Goal: Task Accomplishment & Management: Use online tool/utility

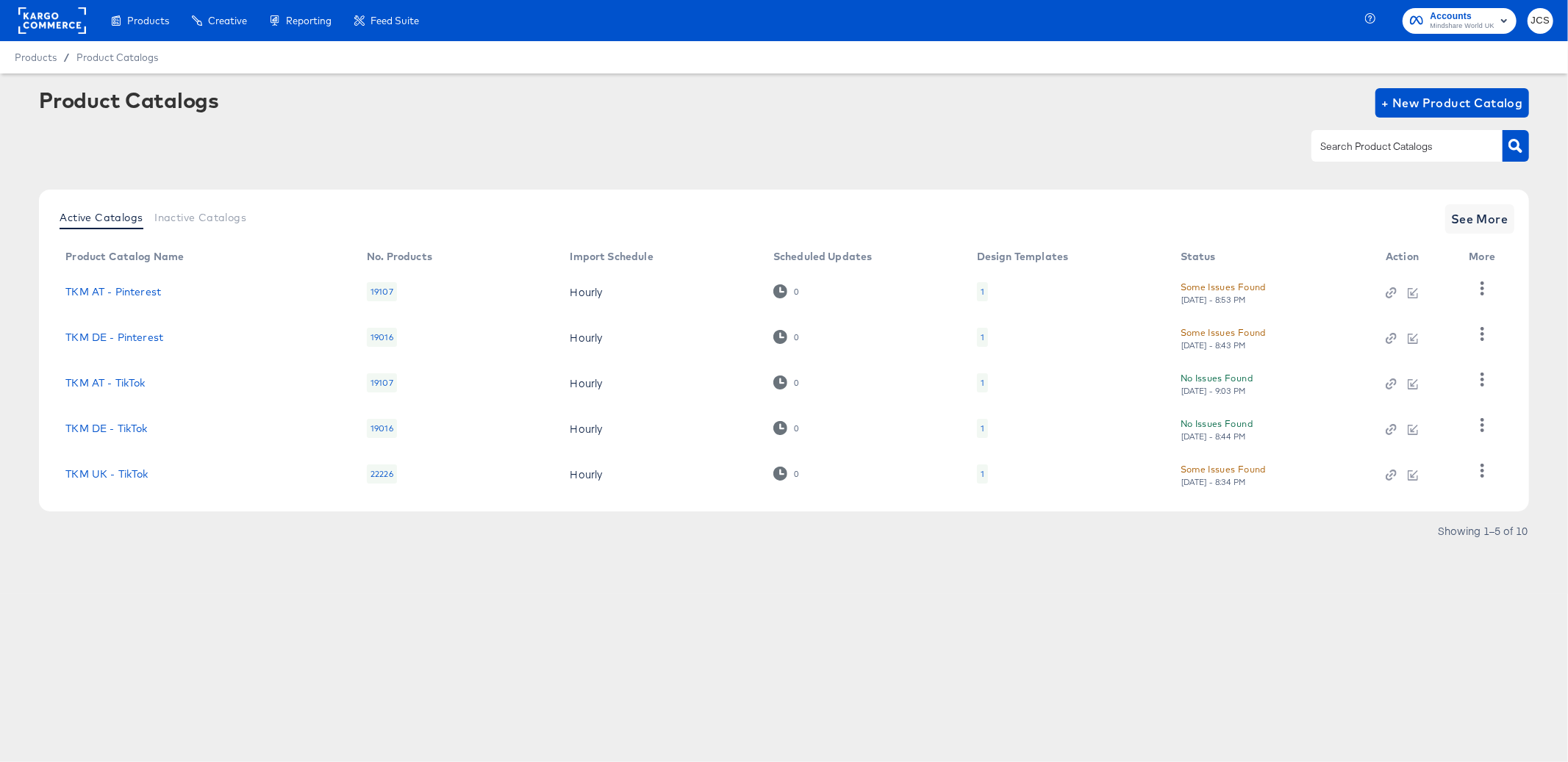
click at [64, 26] on rect at bounding box center [51, 21] width 67 height 27
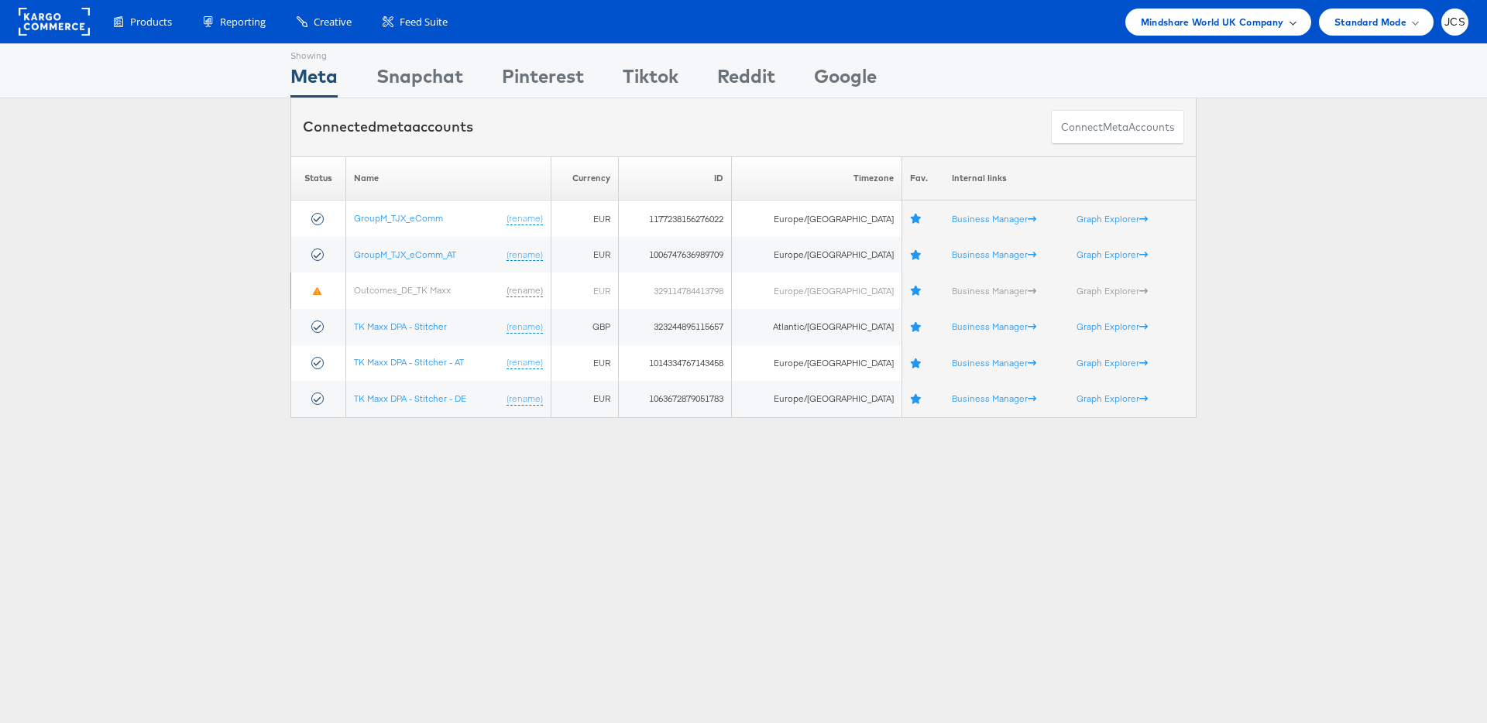
click at [1217, 32] on div "Mindshare World UK Company" at bounding box center [1218, 22] width 186 height 27
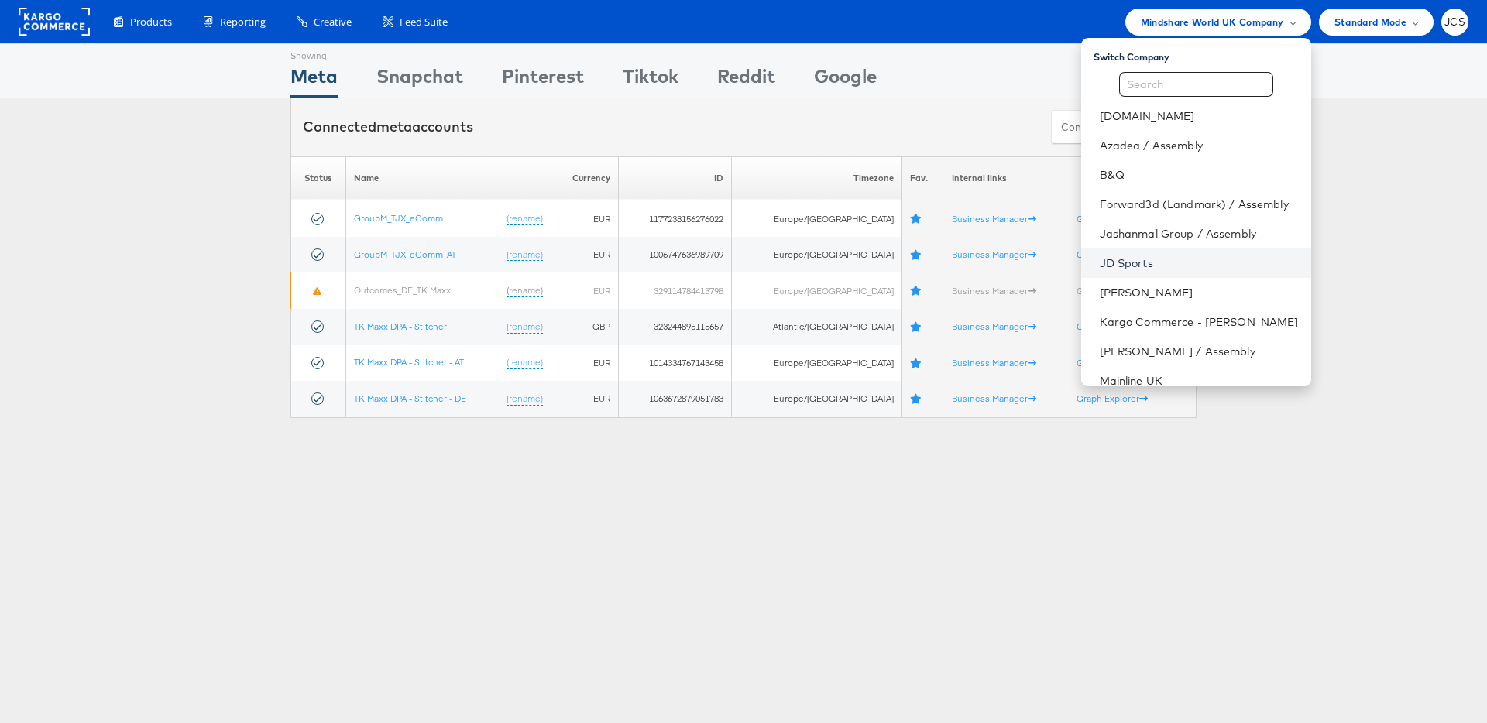
click at [1100, 263] on link "JD Sports" at bounding box center [1199, 263] width 199 height 15
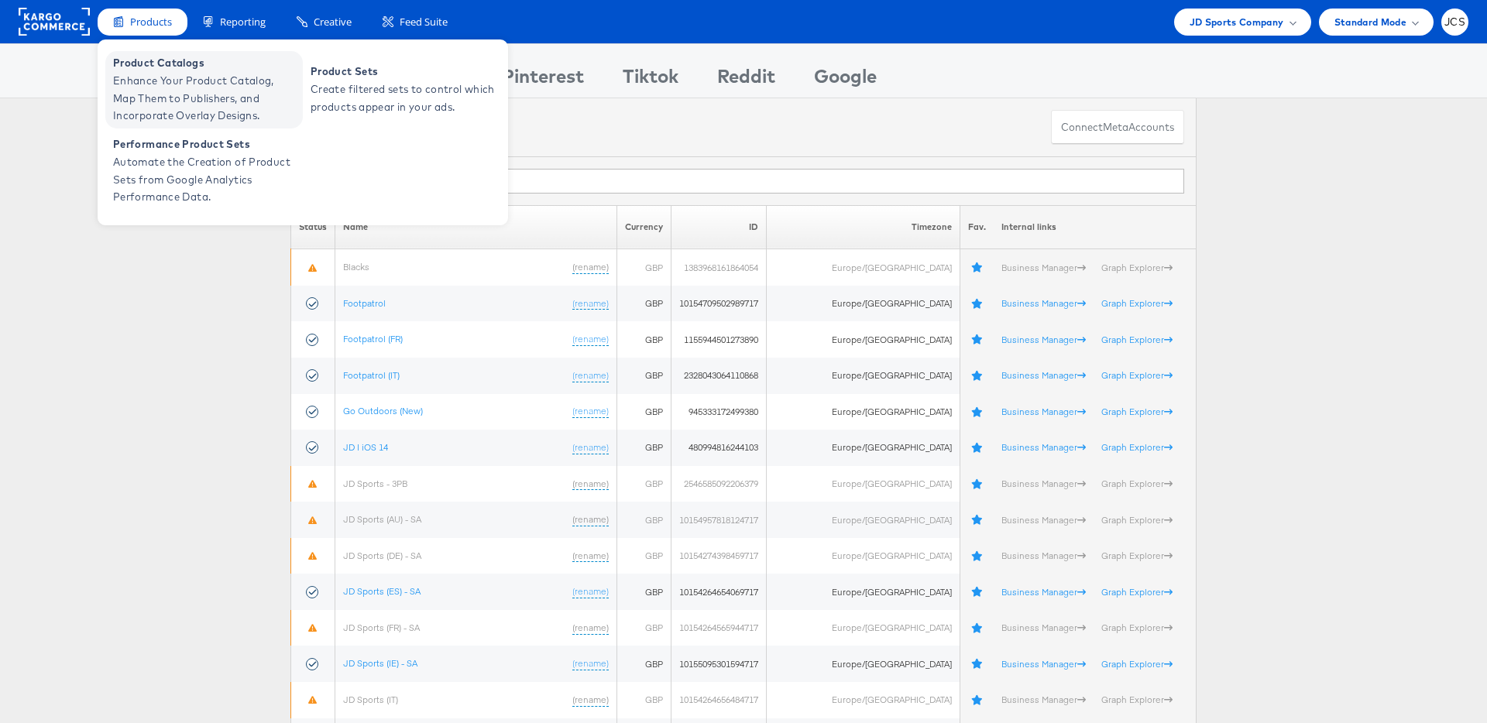
click at [141, 82] on span "Enhance Your Product Catalog, Map Them to Publishers, and Incorporate Overlay D…" at bounding box center [206, 98] width 186 height 53
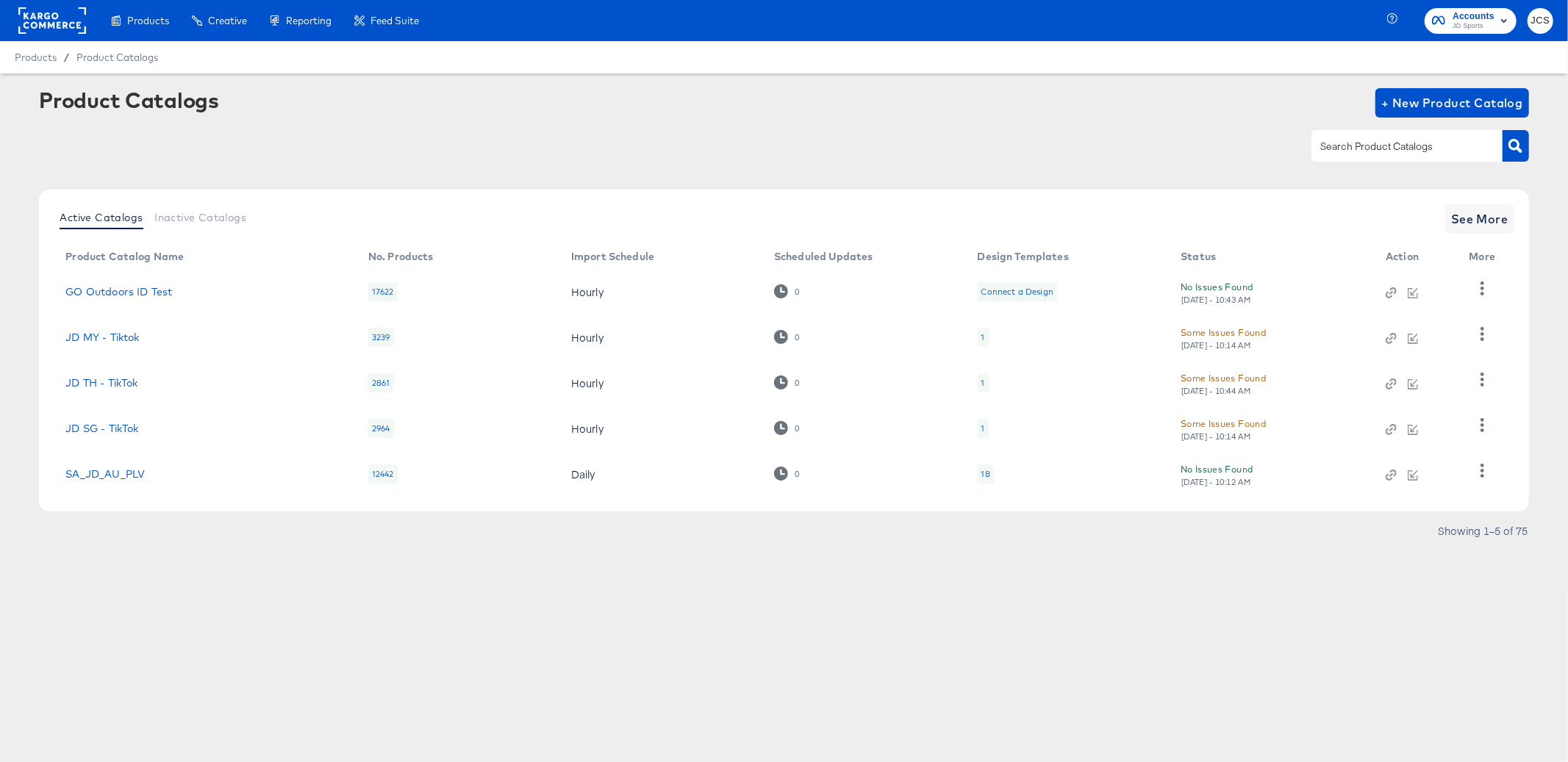
click at [1366, 145] on input "text" at bounding box center [1395, 147] width 157 height 17
type input "hip"
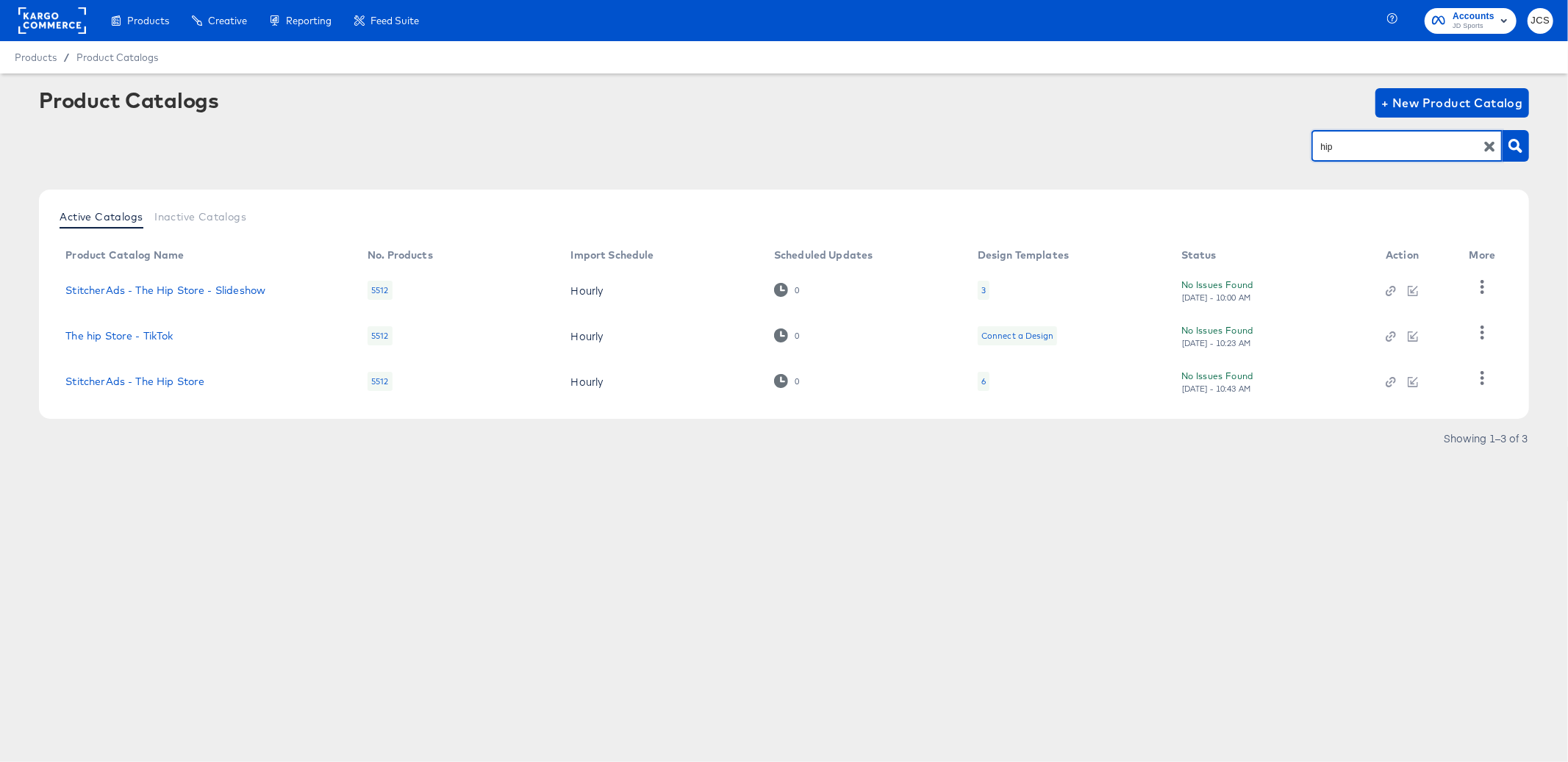
click at [986, 382] on div "6" at bounding box center [983, 381] width 11 height 19
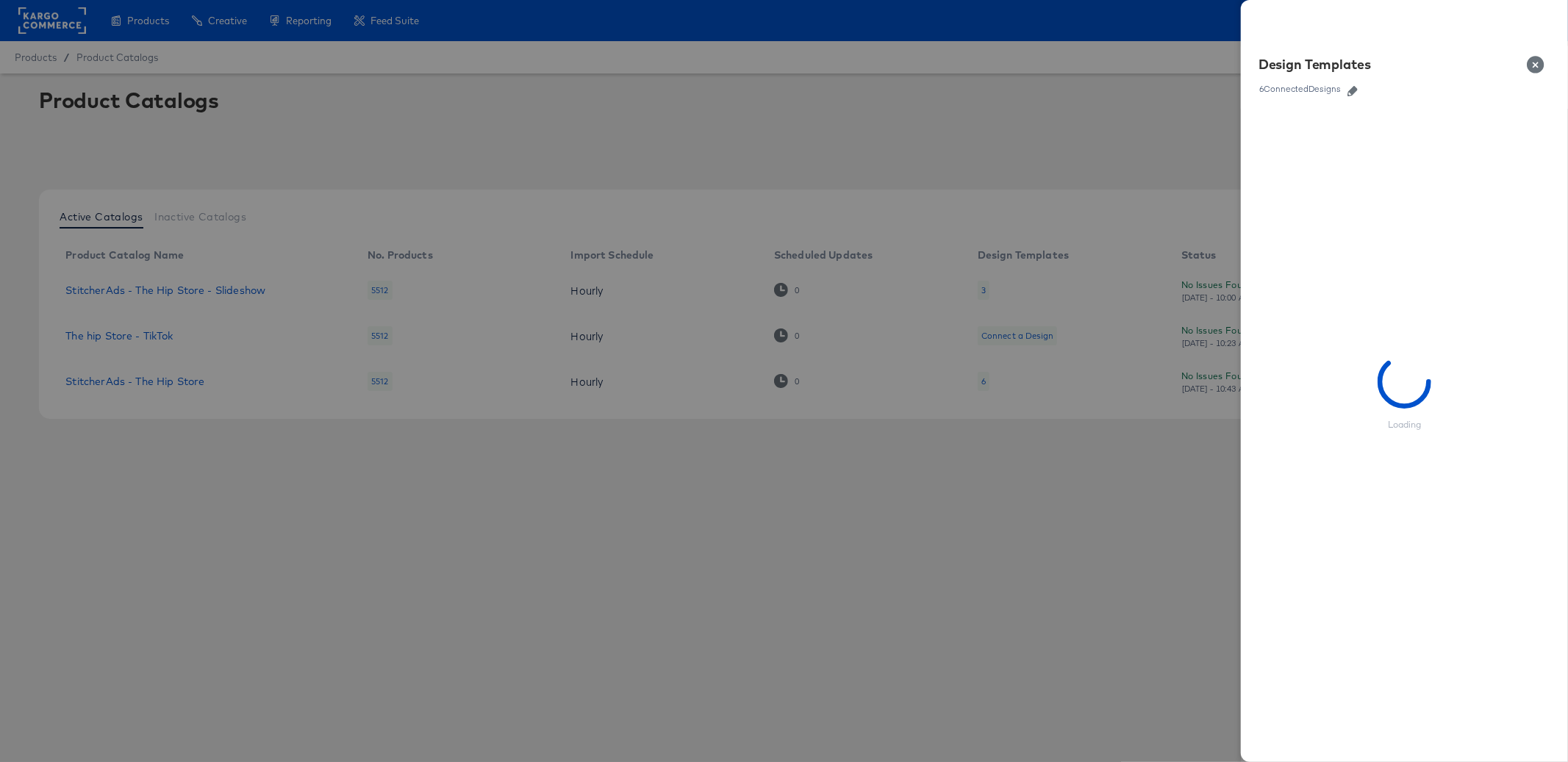
click at [1350, 89] on icon "button" at bounding box center [1352, 91] width 10 height 10
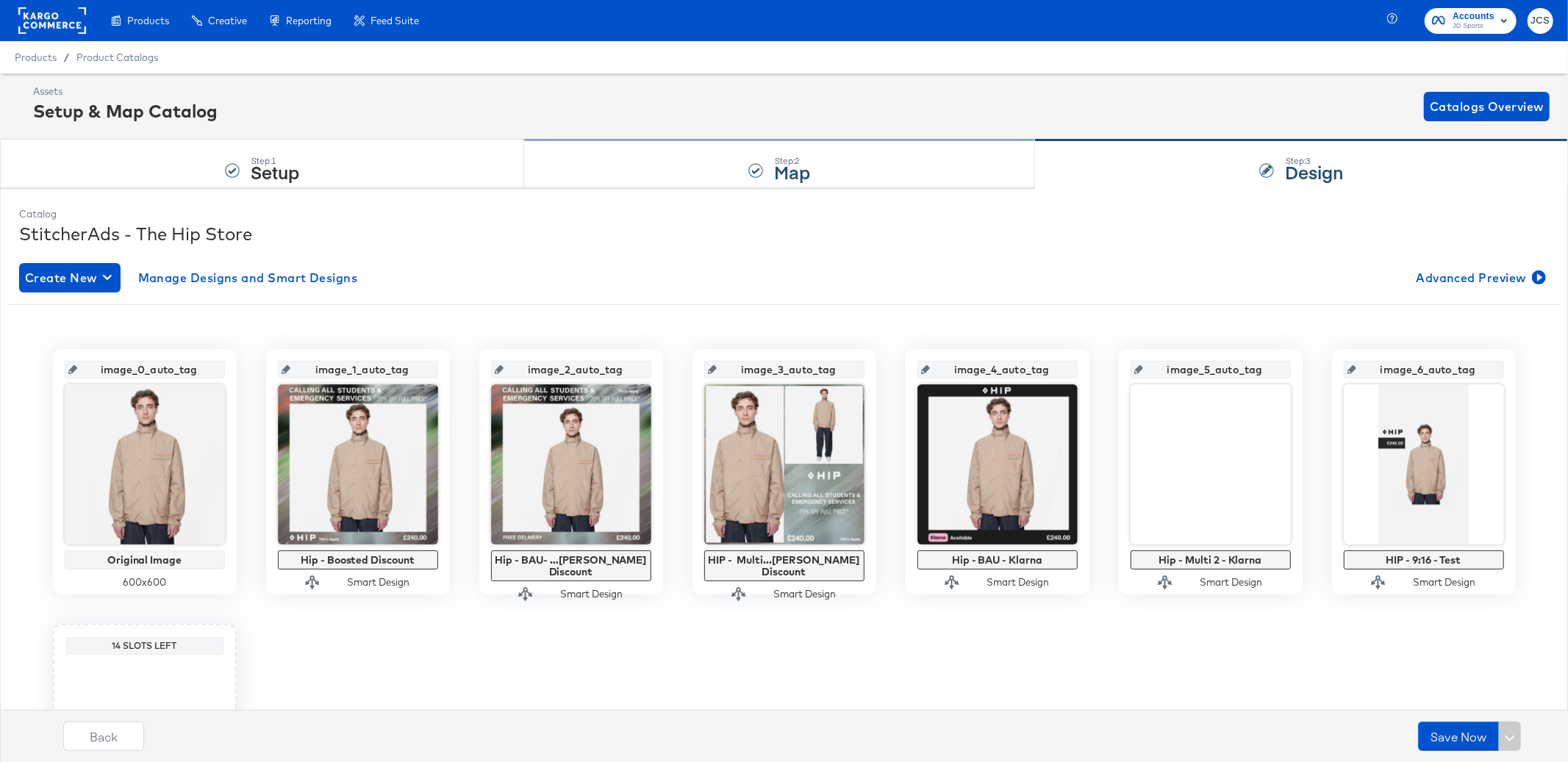
click at [795, 156] on div "Step: 2" at bounding box center [792, 160] width 36 height 10
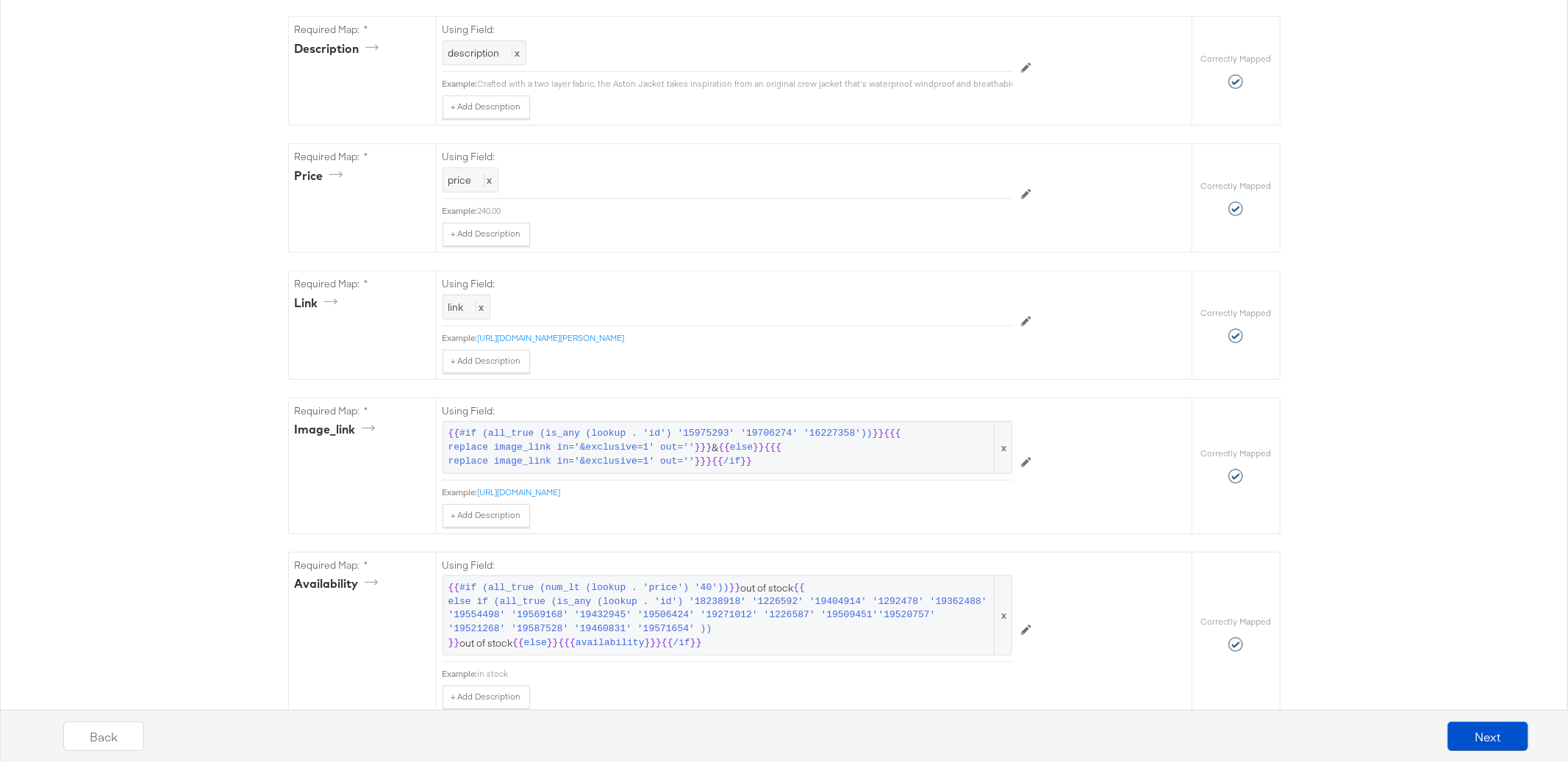
scroll to position [583, 0]
click at [748, 441] on span "else" at bounding box center [741, 443] width 23 height 14
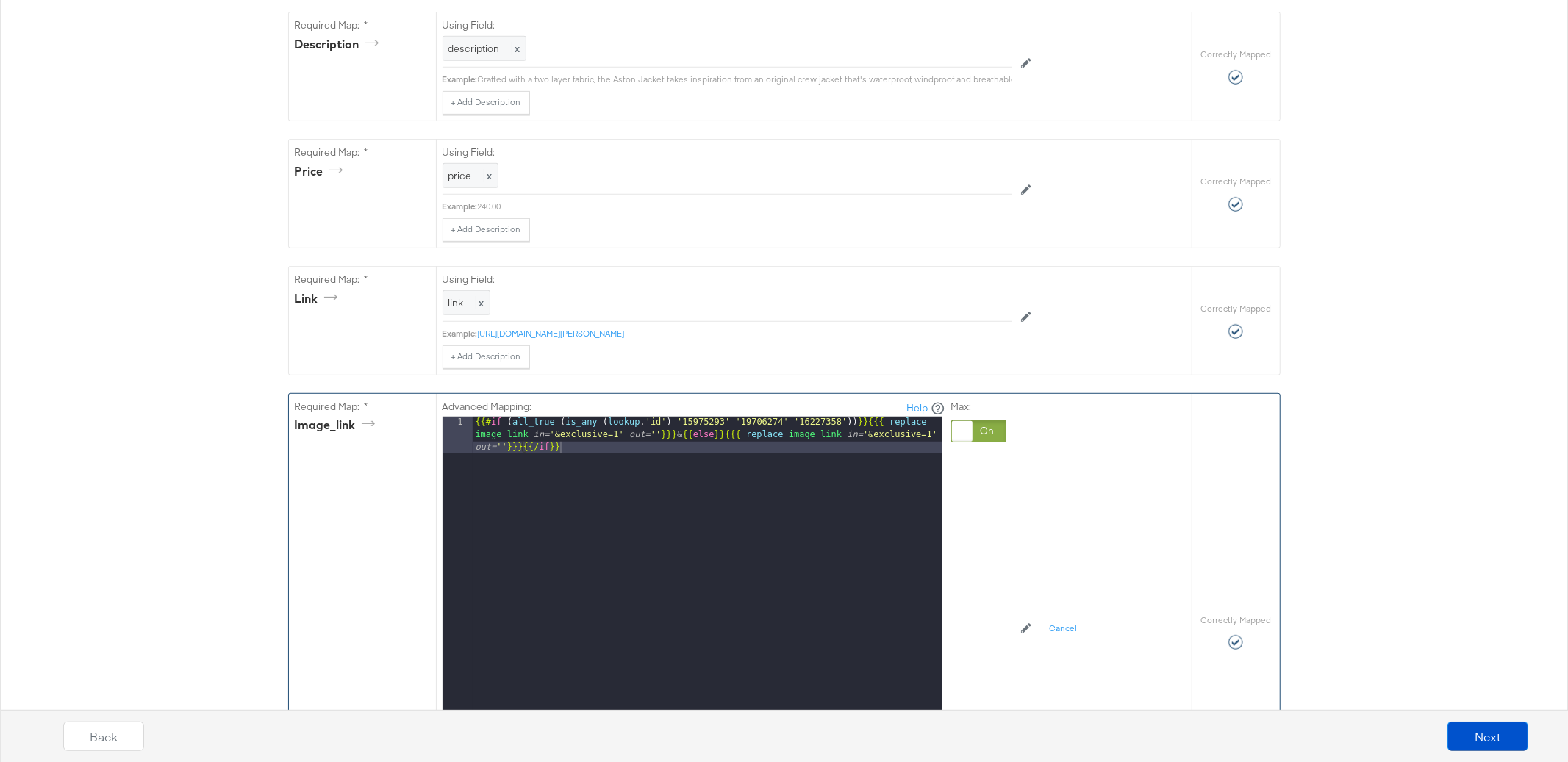
click at [855, 420] on div "{{# if ( all_true ( is_any ( lookup . 'id' ) '15975293' '19706274' '16227358' )…" at bounding box center [707, 637] width 470 height 441
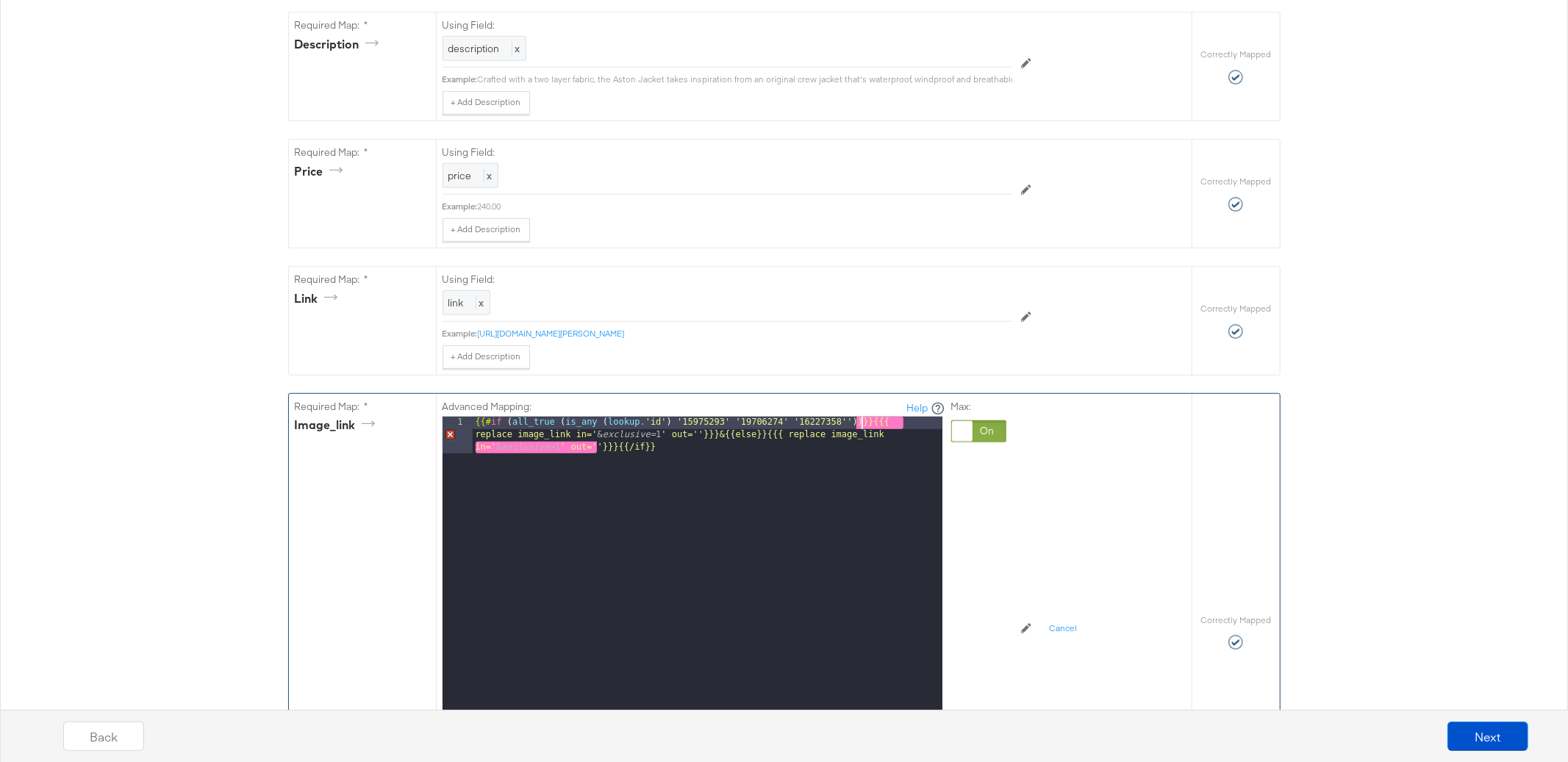
paste textarea
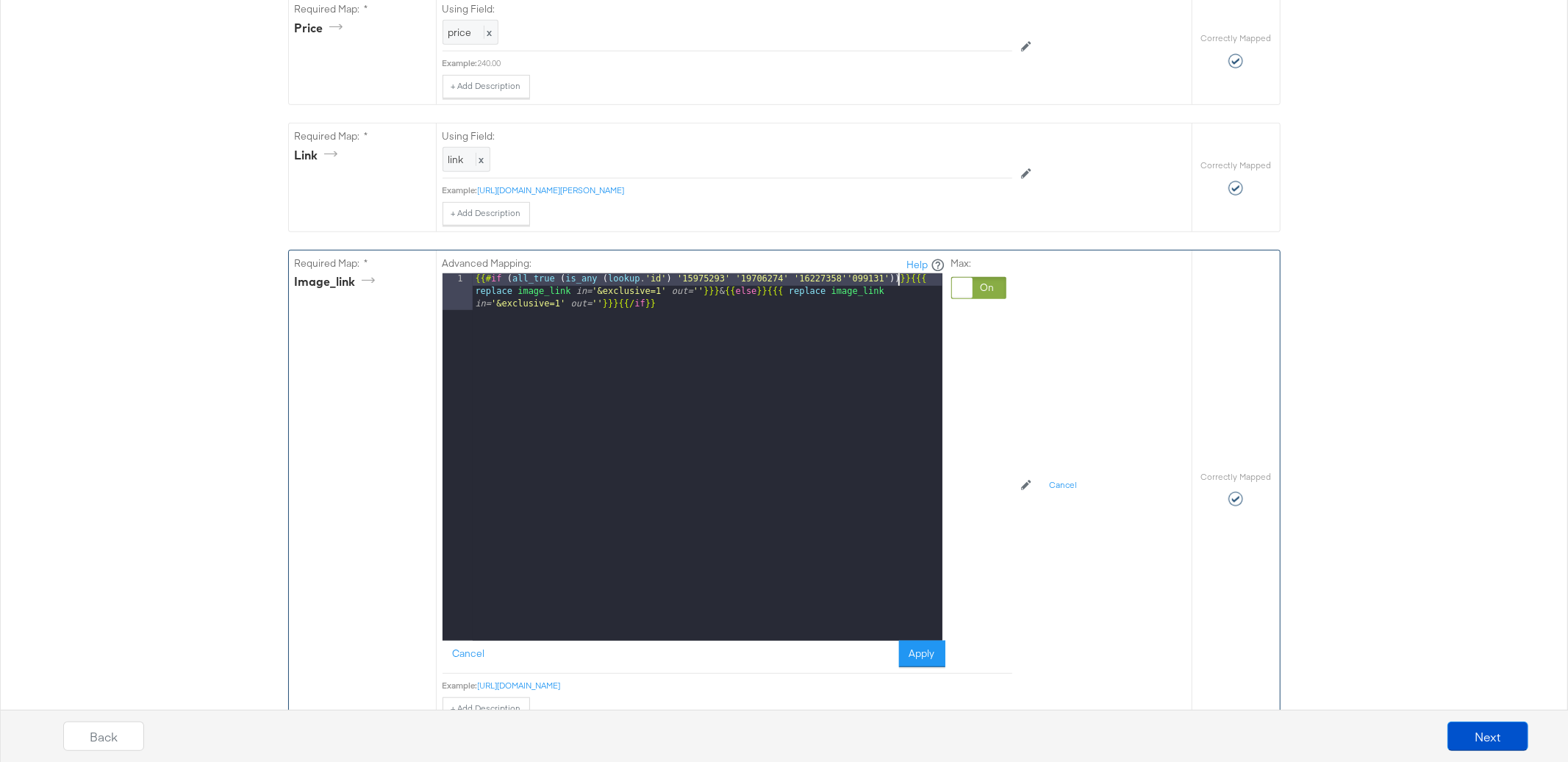
scroll to position [731, 0]
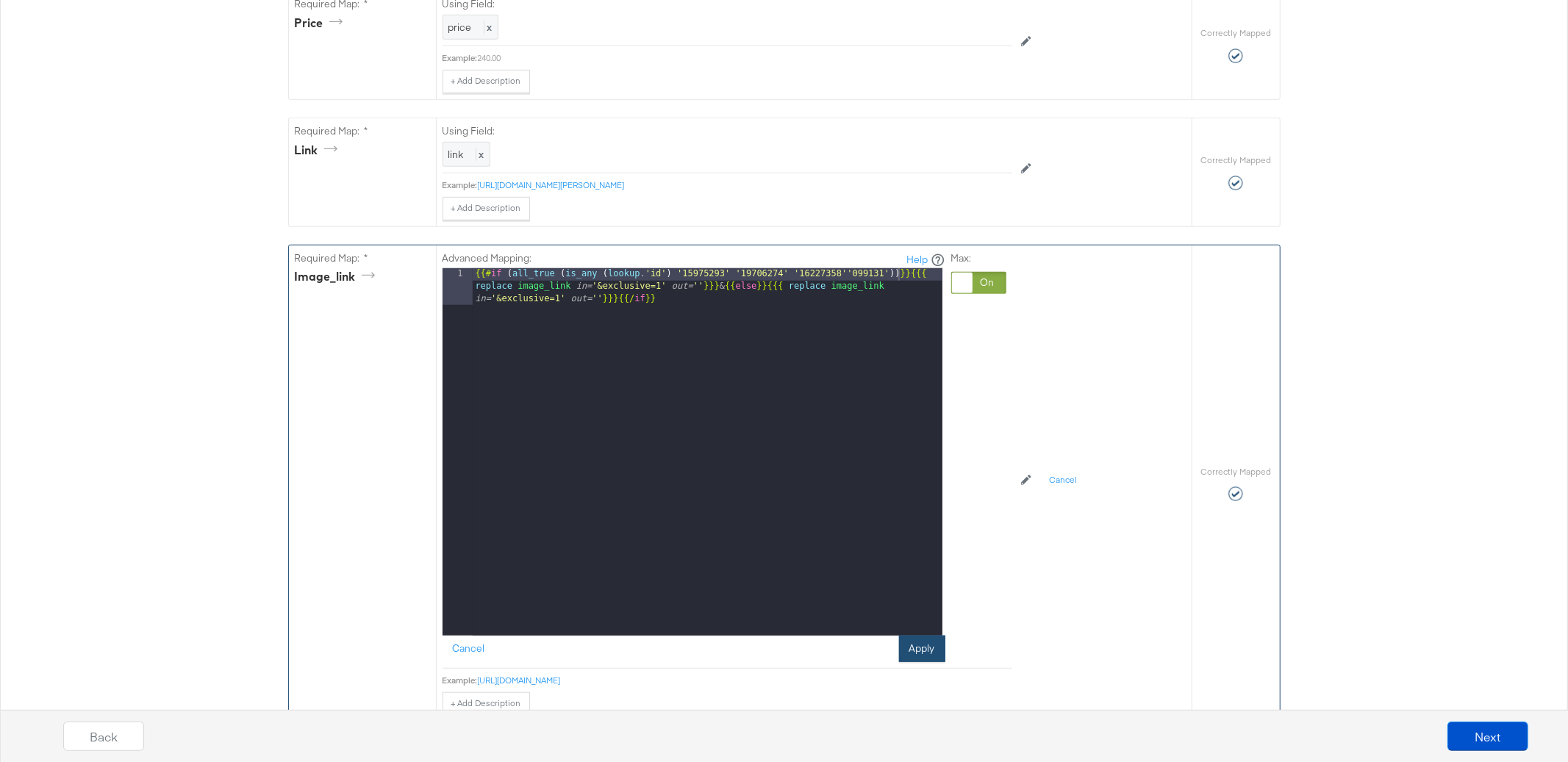
click at [930, 651] on button "Apply" at bounding box center [922, 649] width 47 height 27
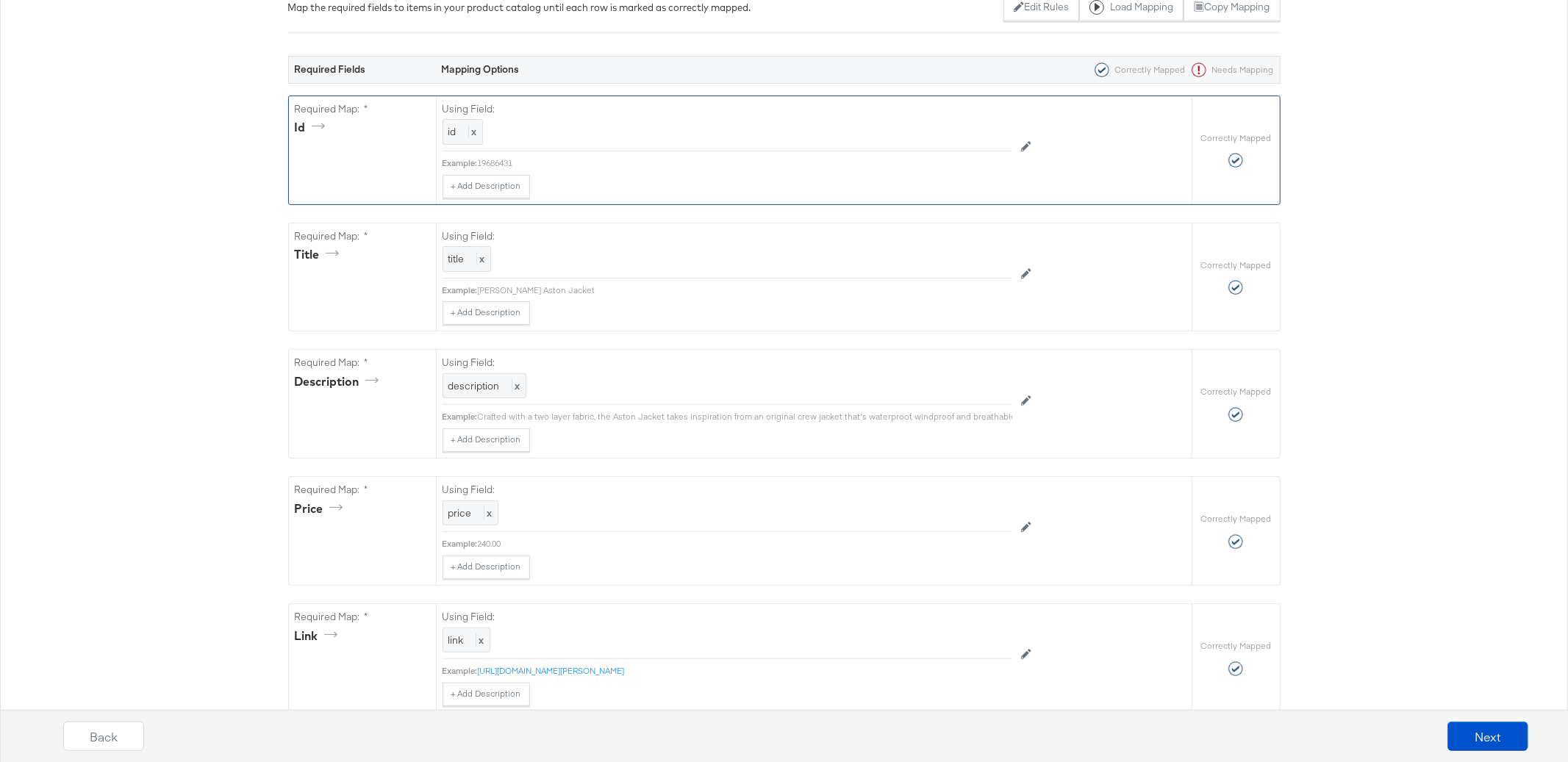
scroll to position [0, 0]
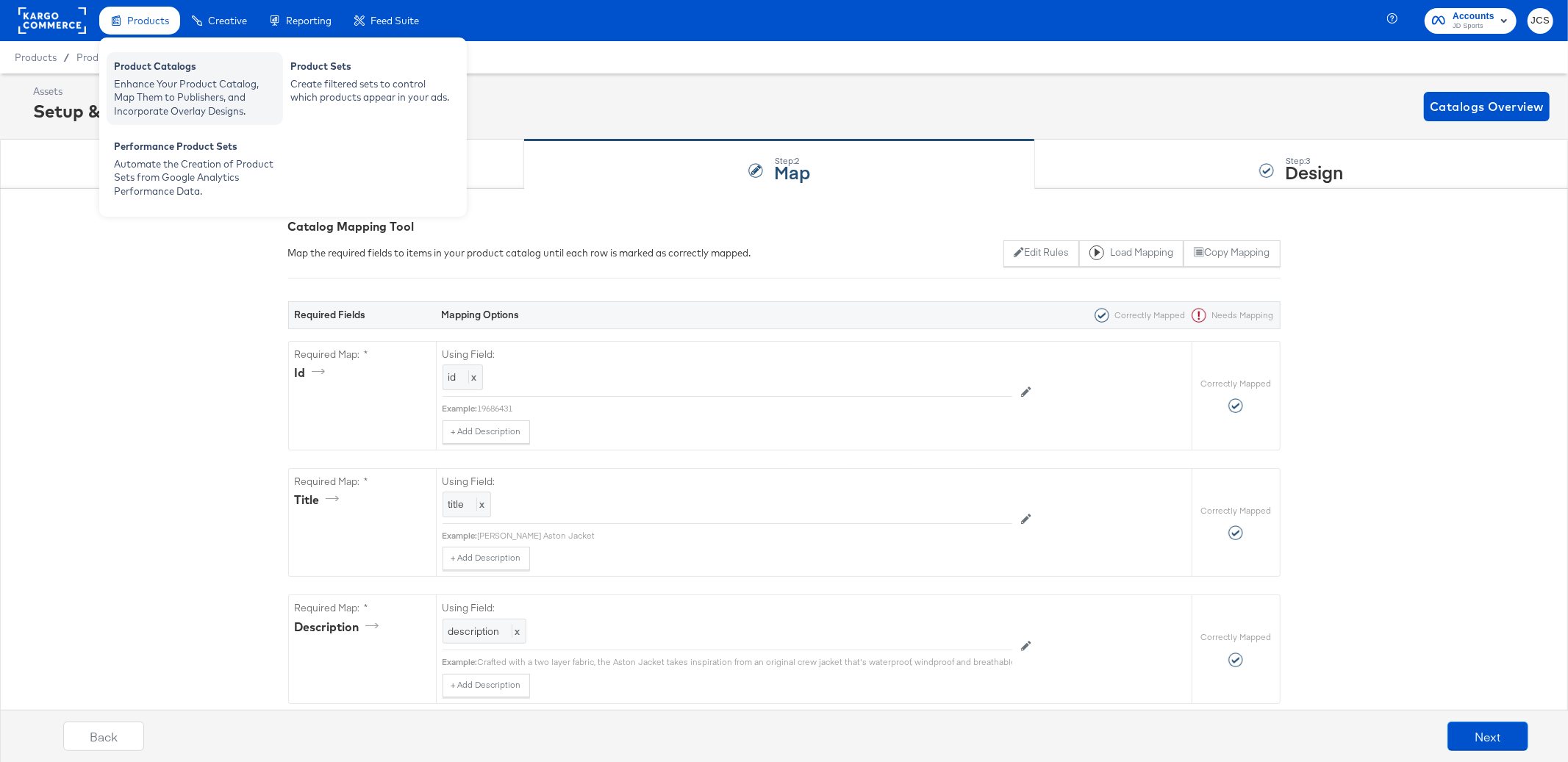
click at [155, 77] on div "Enhance Your Product Catalog, Map Them to Publishers, and Incorporate Overlay D…" at bounding box center [195, 97] width 161 height 41
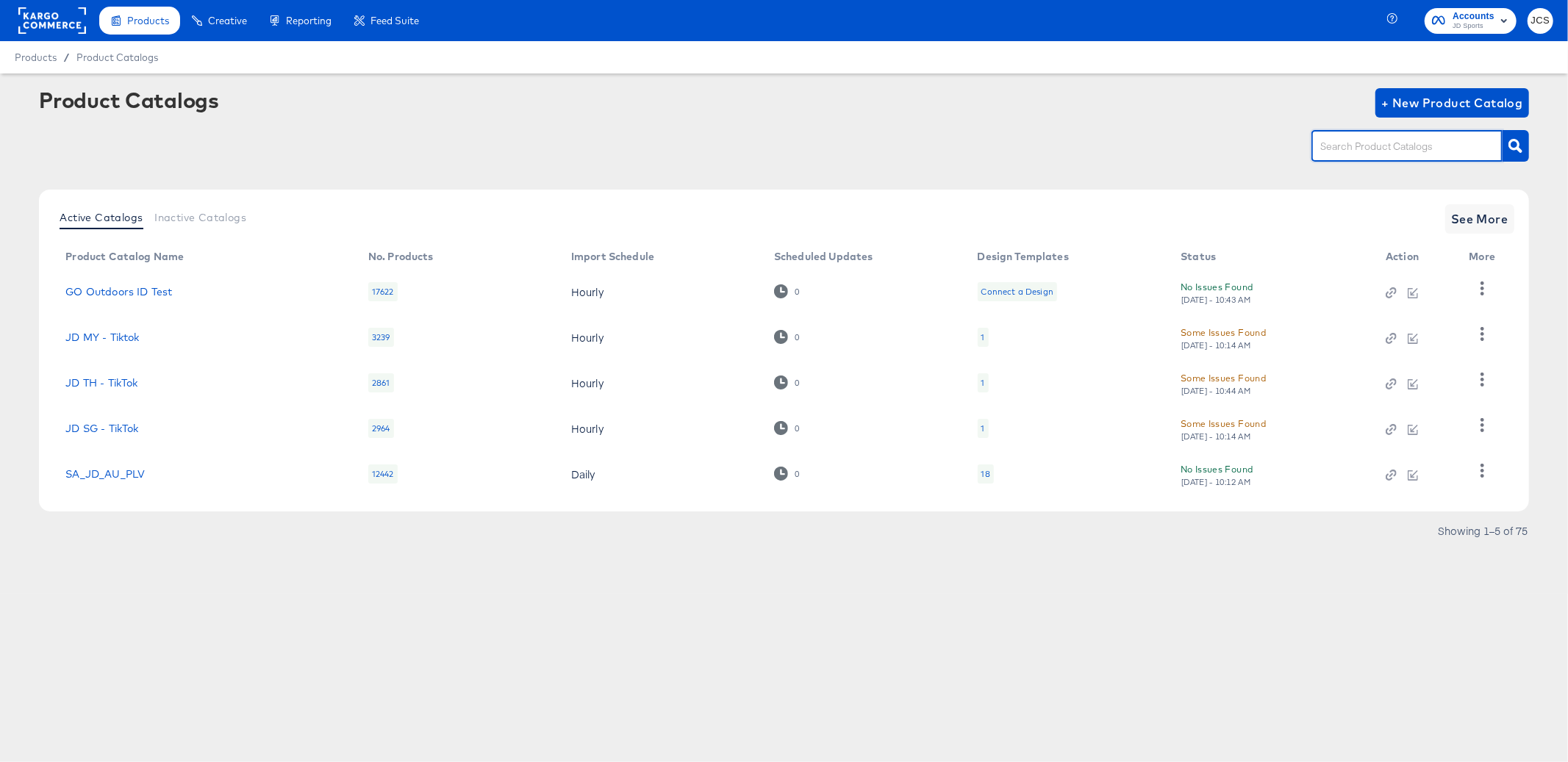
click at [1370, 141] on input "text" at bounding box center [1395, 147] width 157 height 17
type input "hip"
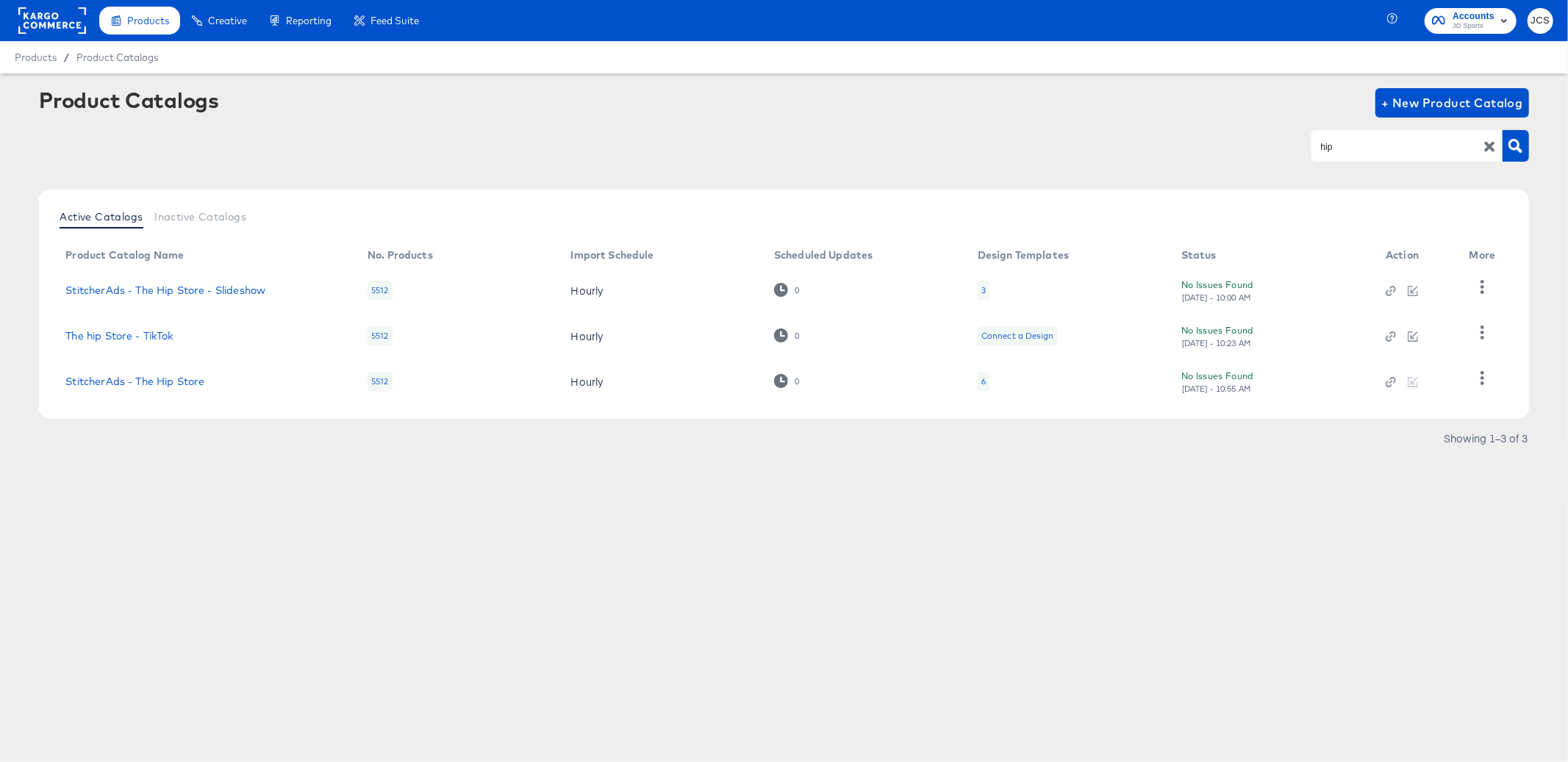
click at [252, 441] on div "Showing 1–3 of 3" at bounding box center [783, 445] width 1489 height 24
click at [174, 381] on link "StitcherAds - The Hip Store" at bounding box center [135, 381] width 139 height 11
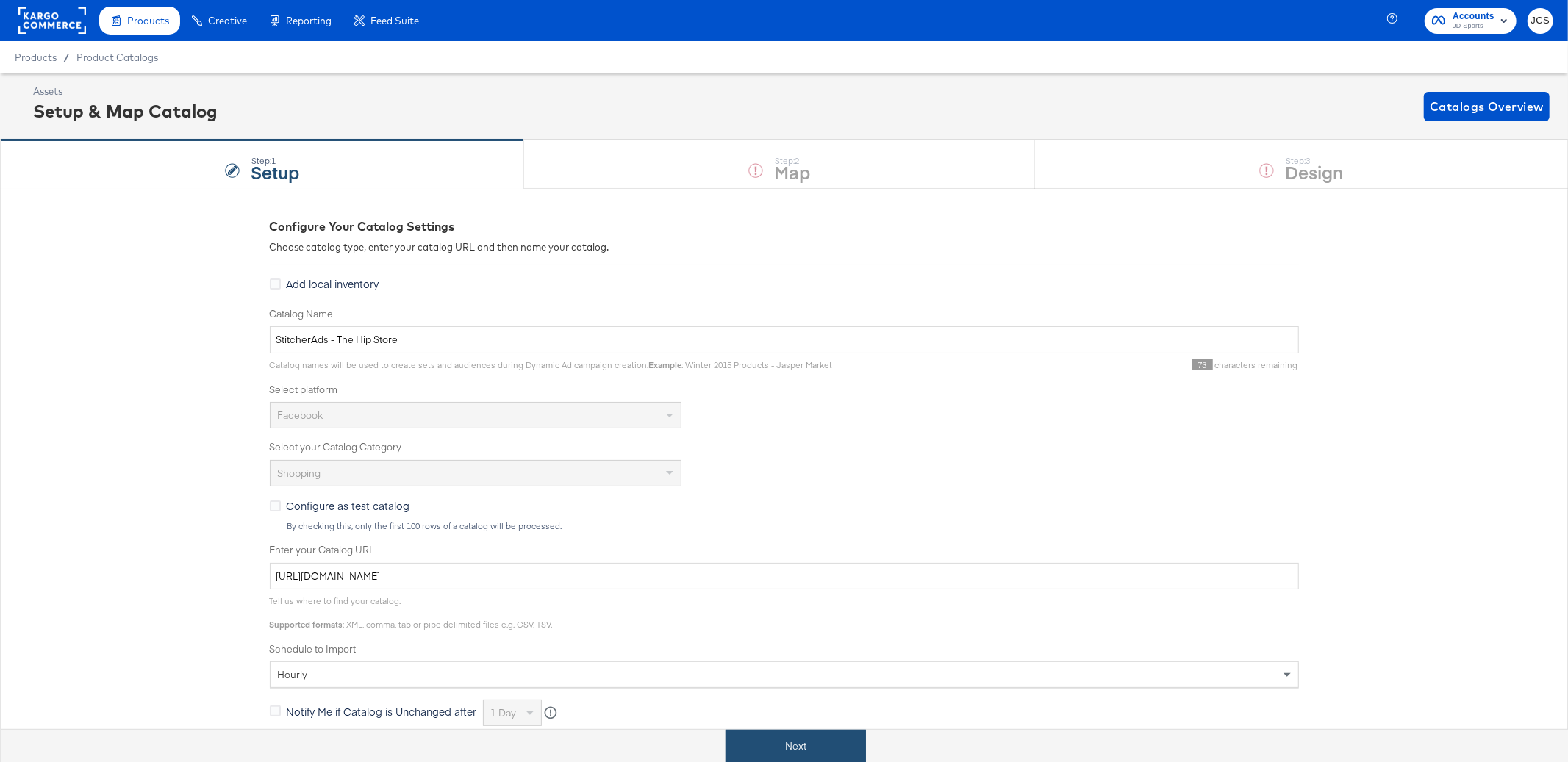
click at [762, 754] on button "Next" at bounding box center [795, 746] width 140 height 33
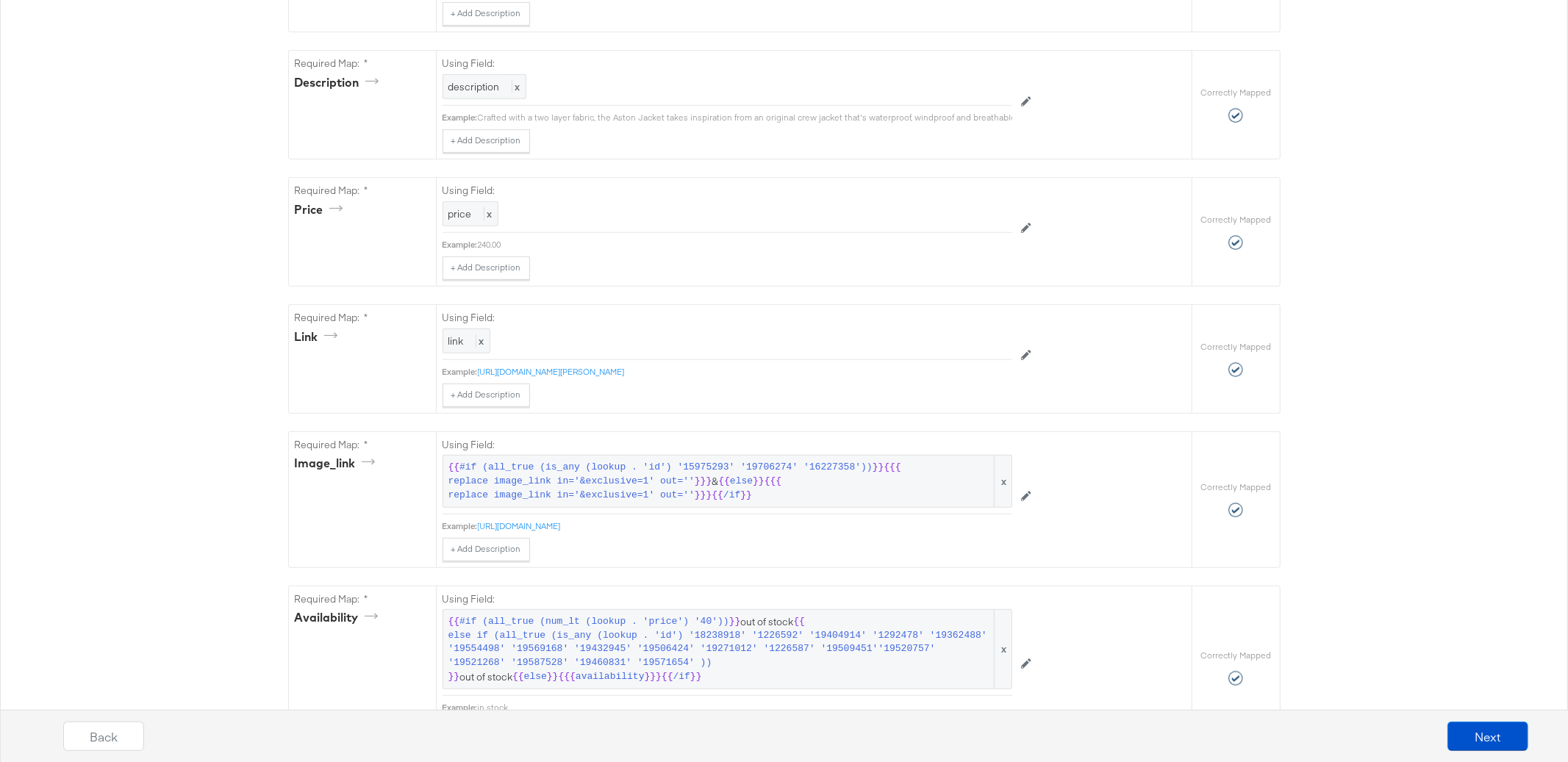
scroll to position [698, 0]
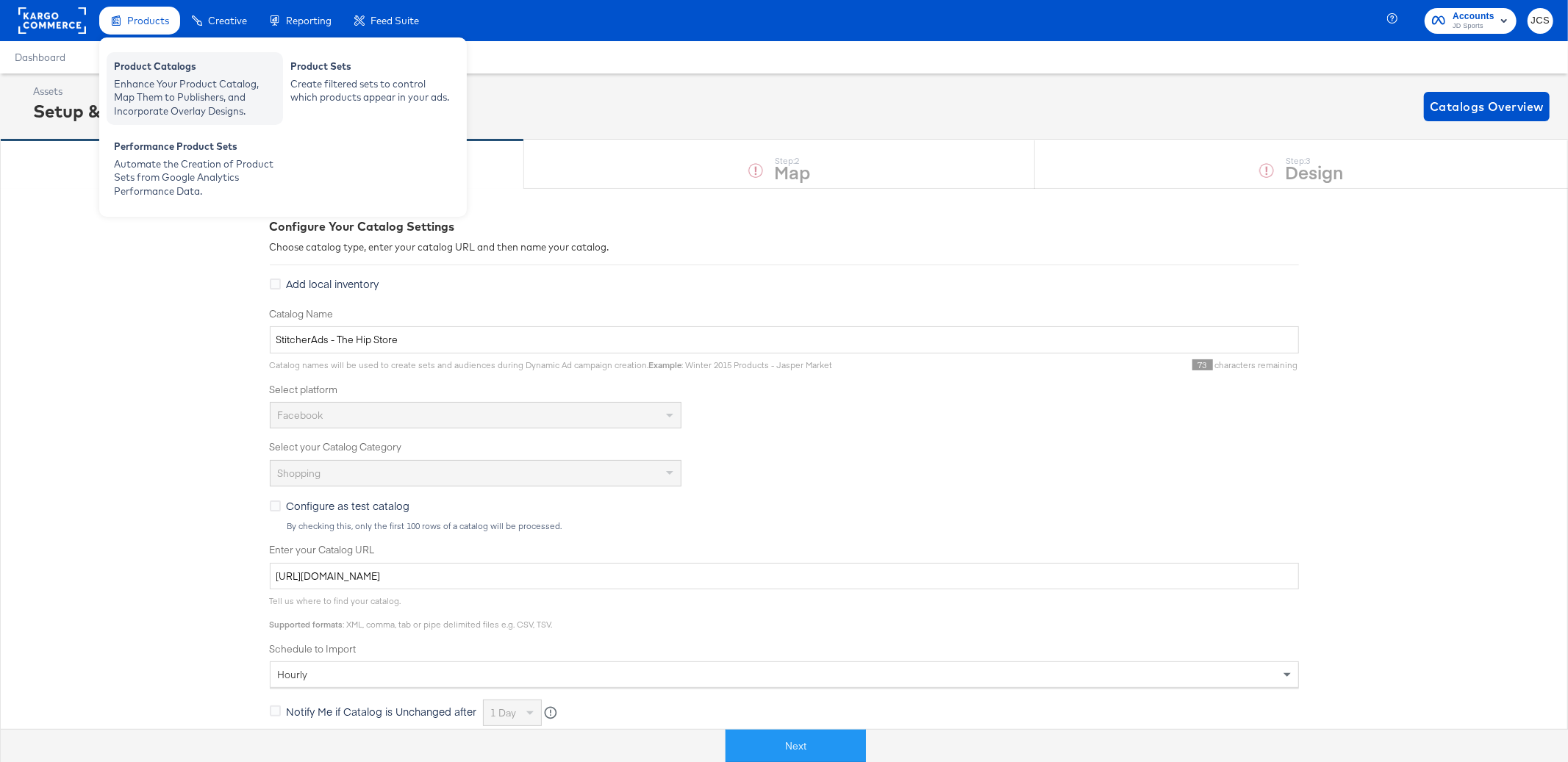
click at [154, 72] on div "Product Catalogs" at bounding box center [195, 68] width 161 height 18
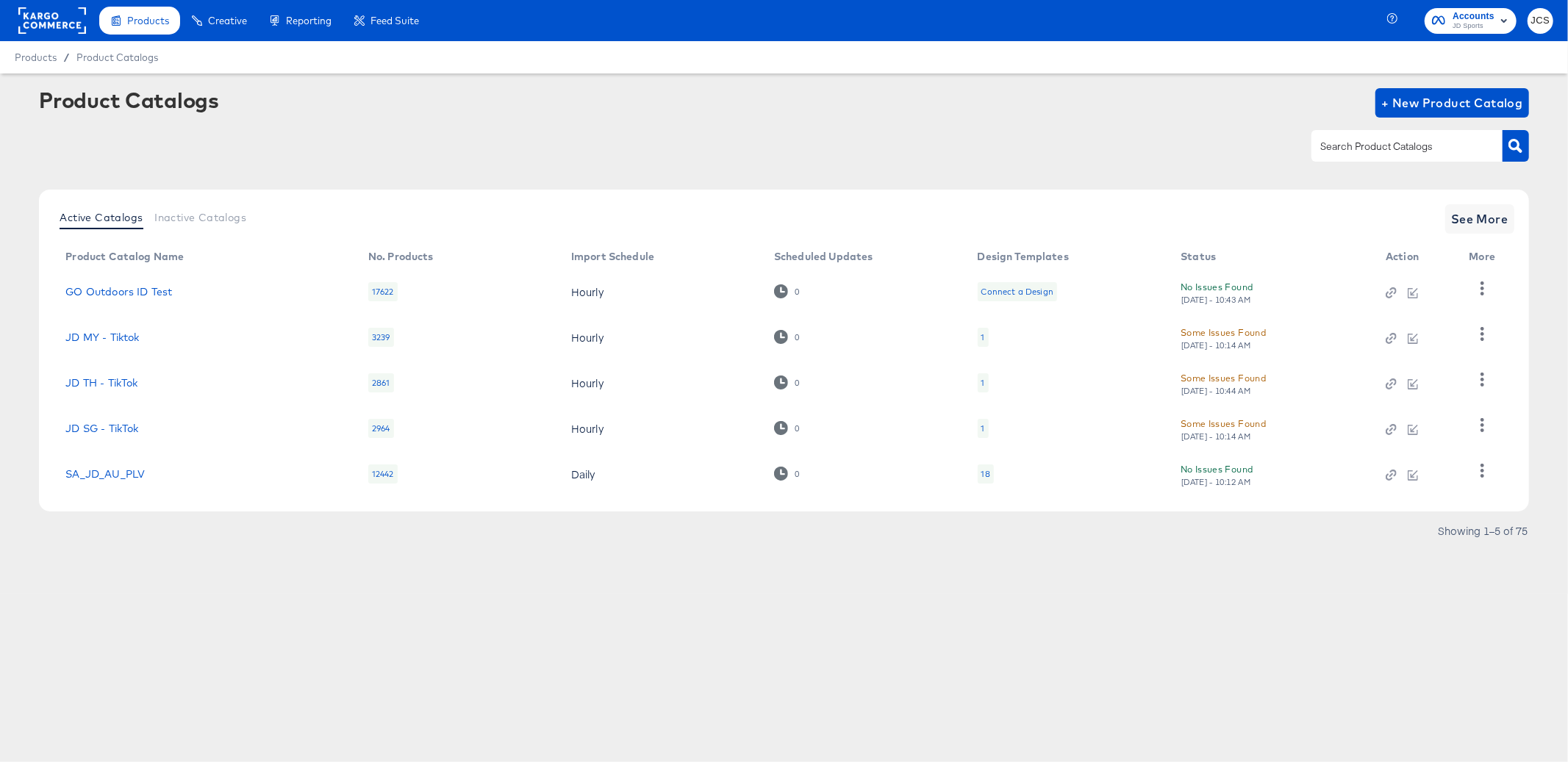
click at [1372, 150] on input "text" at bounding box center [1395, 147] width 157 height 17
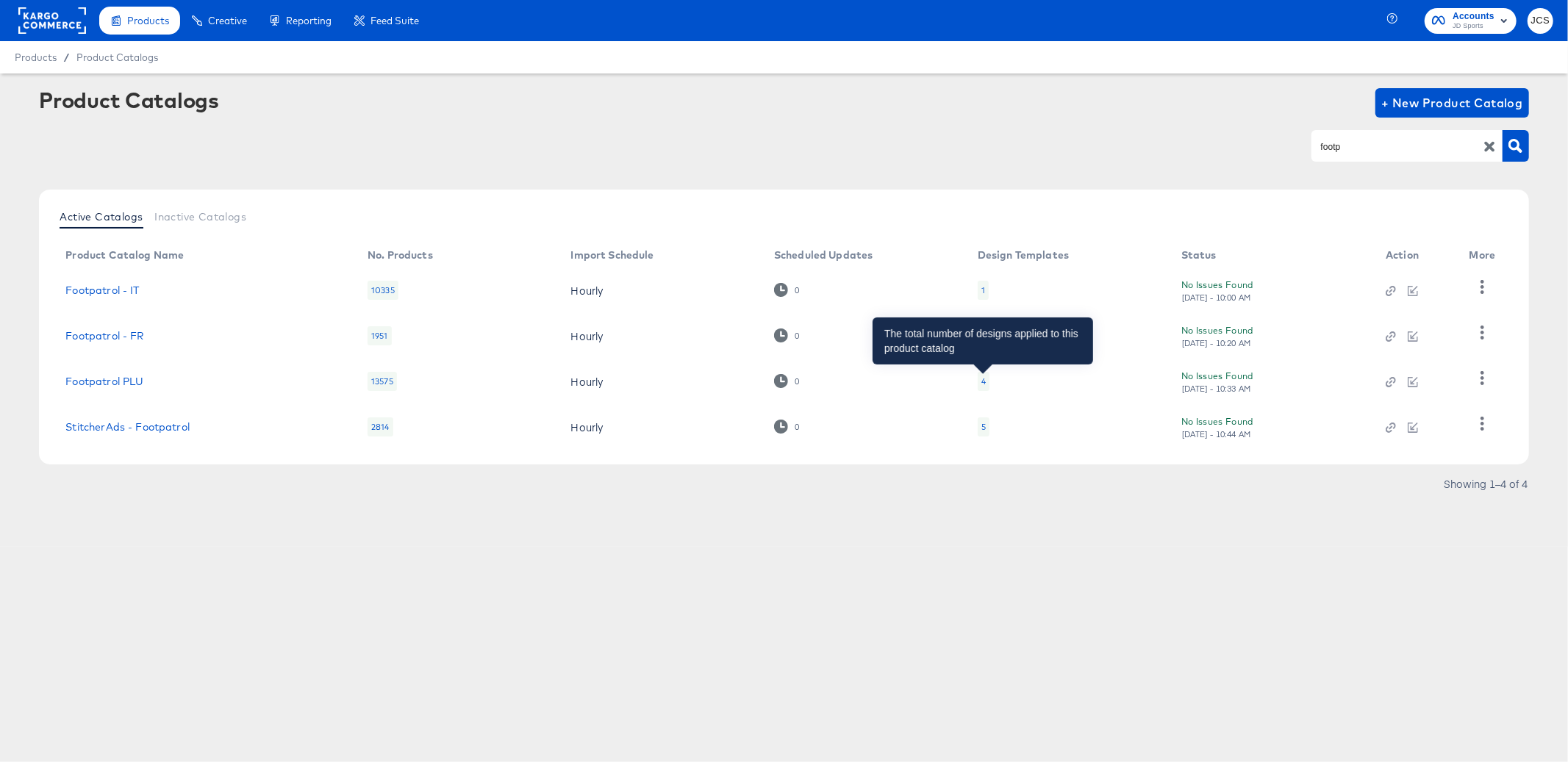
click at [983, 376] on div "4" at bounding box center [983, 381] width 5 height 11
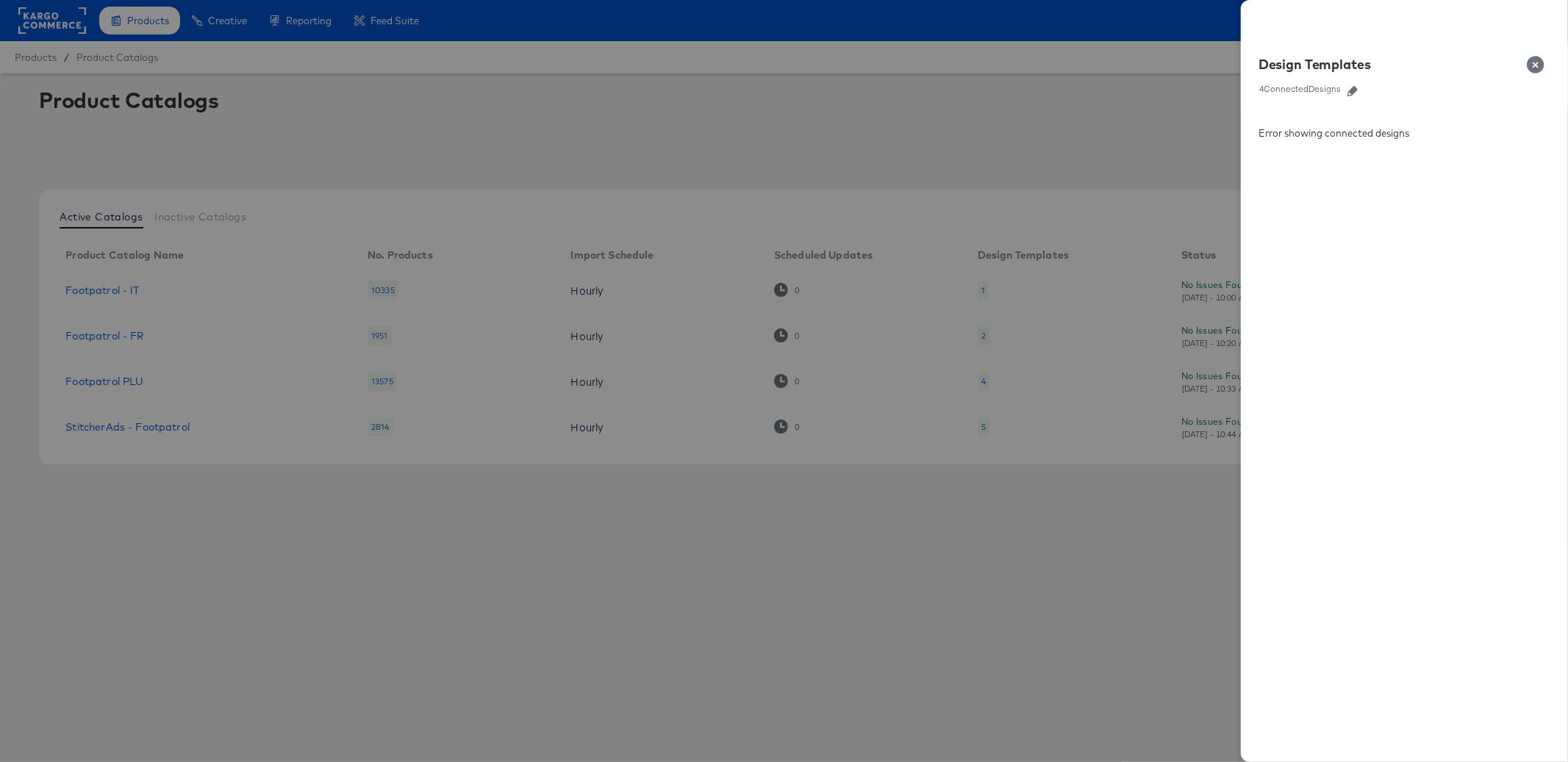
click at [1528, 62] on button "Close" at bounding box center [1538, 64] width 41 height 41
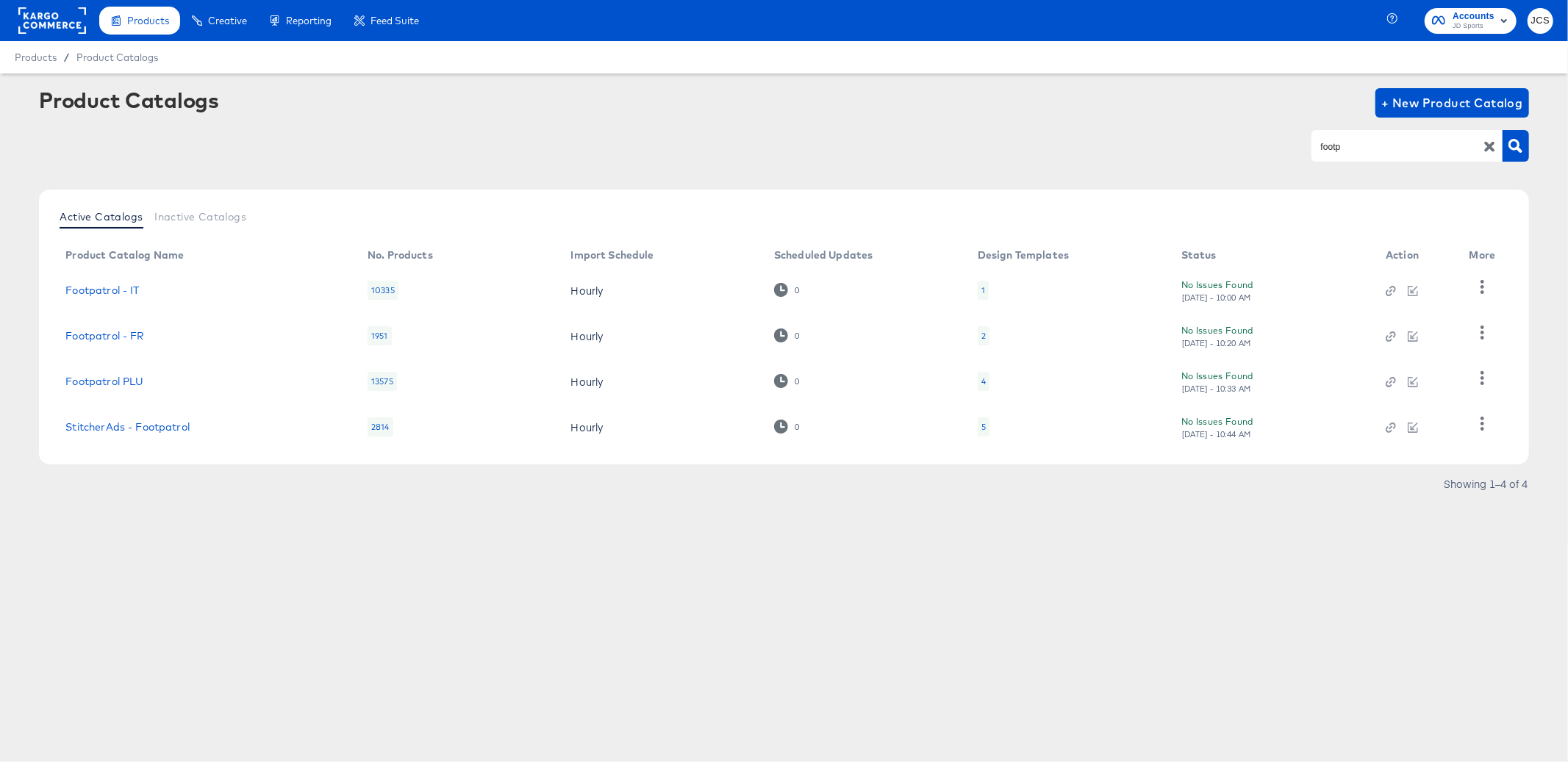
click at [1377, 143] on input "footp" at bounding box center [1395, 147] width 157 height 17
type input "hip"
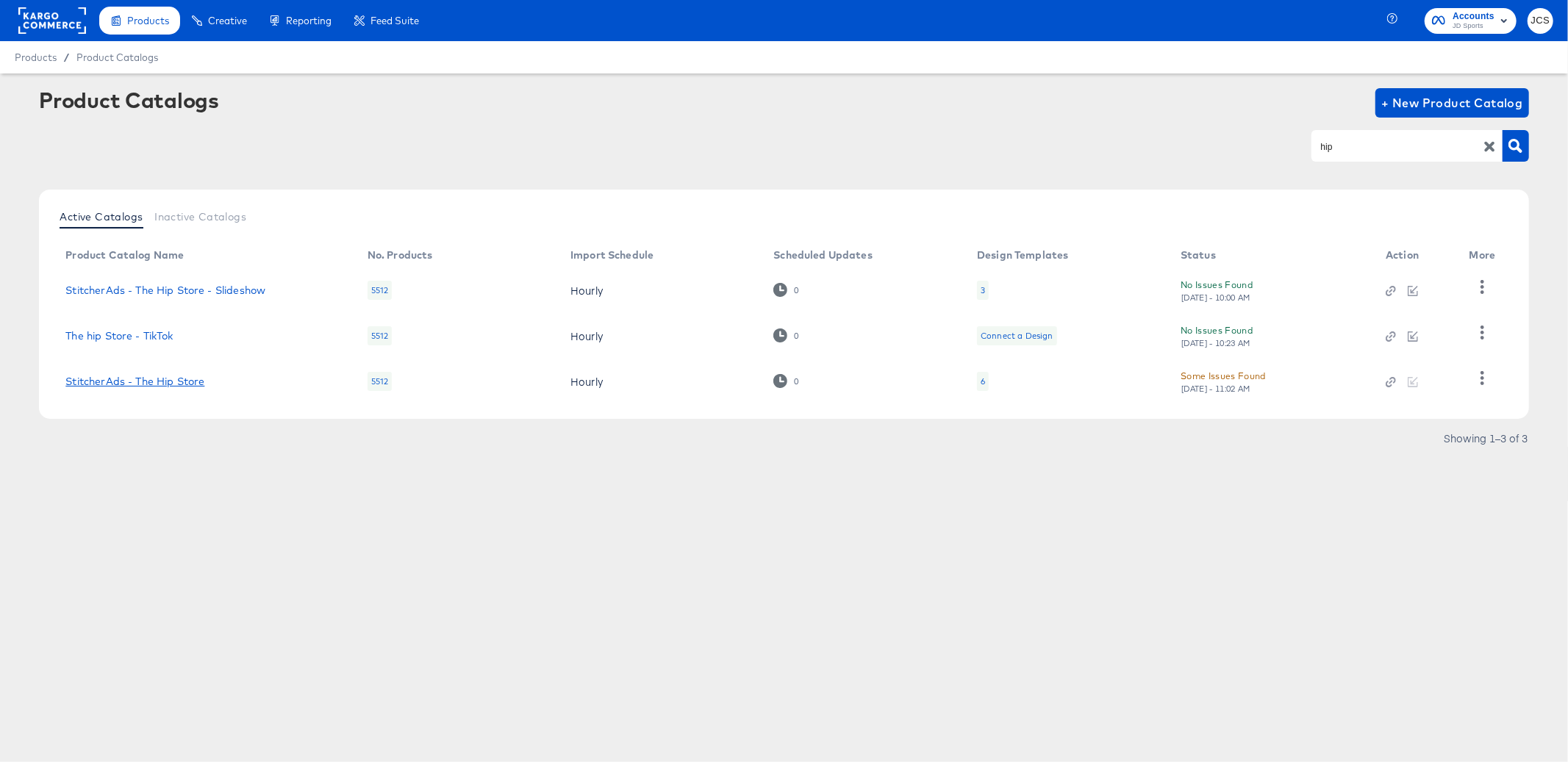
click at [114, 377] on link "StitcherAds - The Hip Store" at bounding box center [135, 381] width 139 height 11
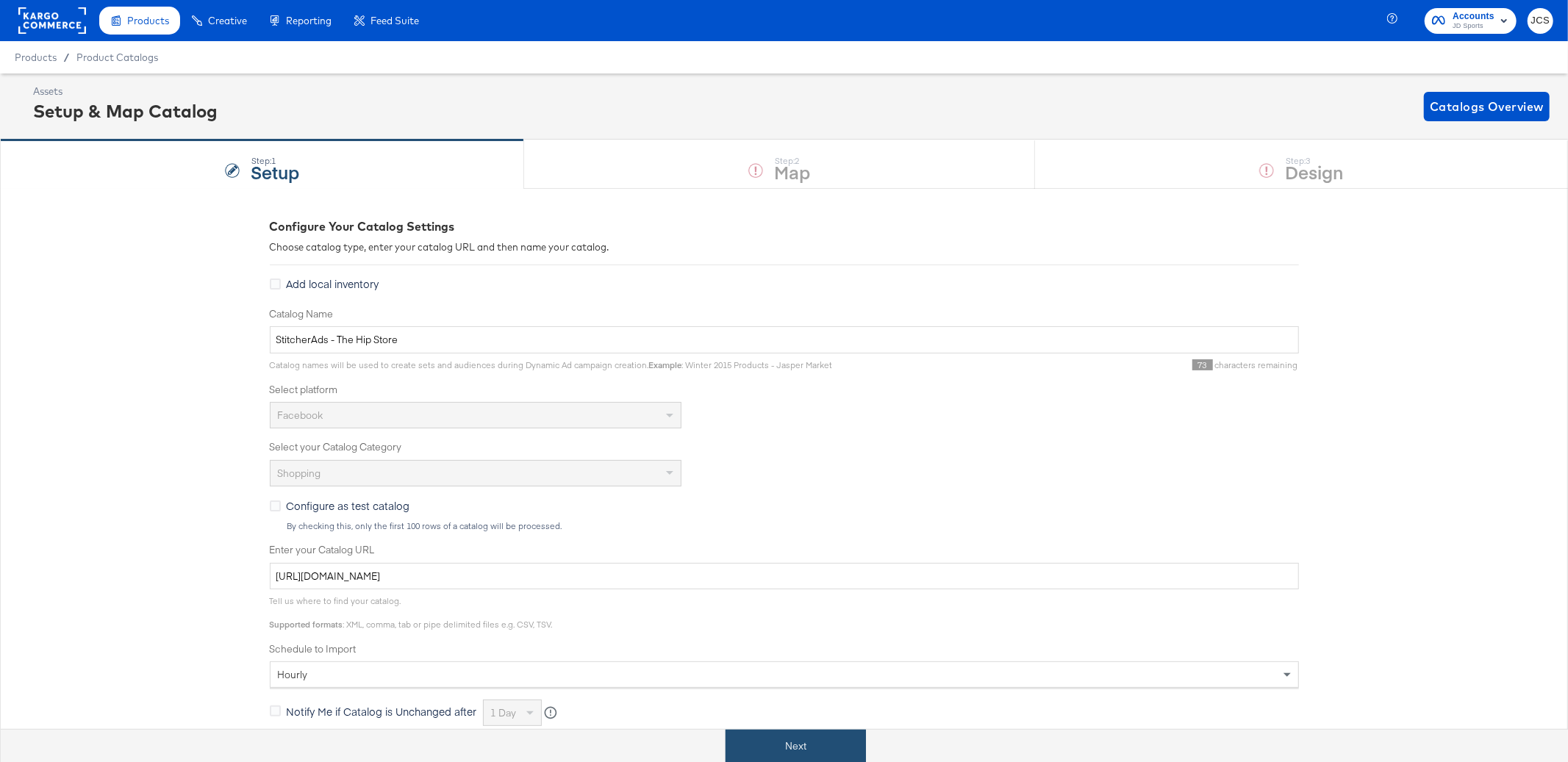
click at [793, 750] on button "Next" at bounding box center [795, 746] width 140 height 33
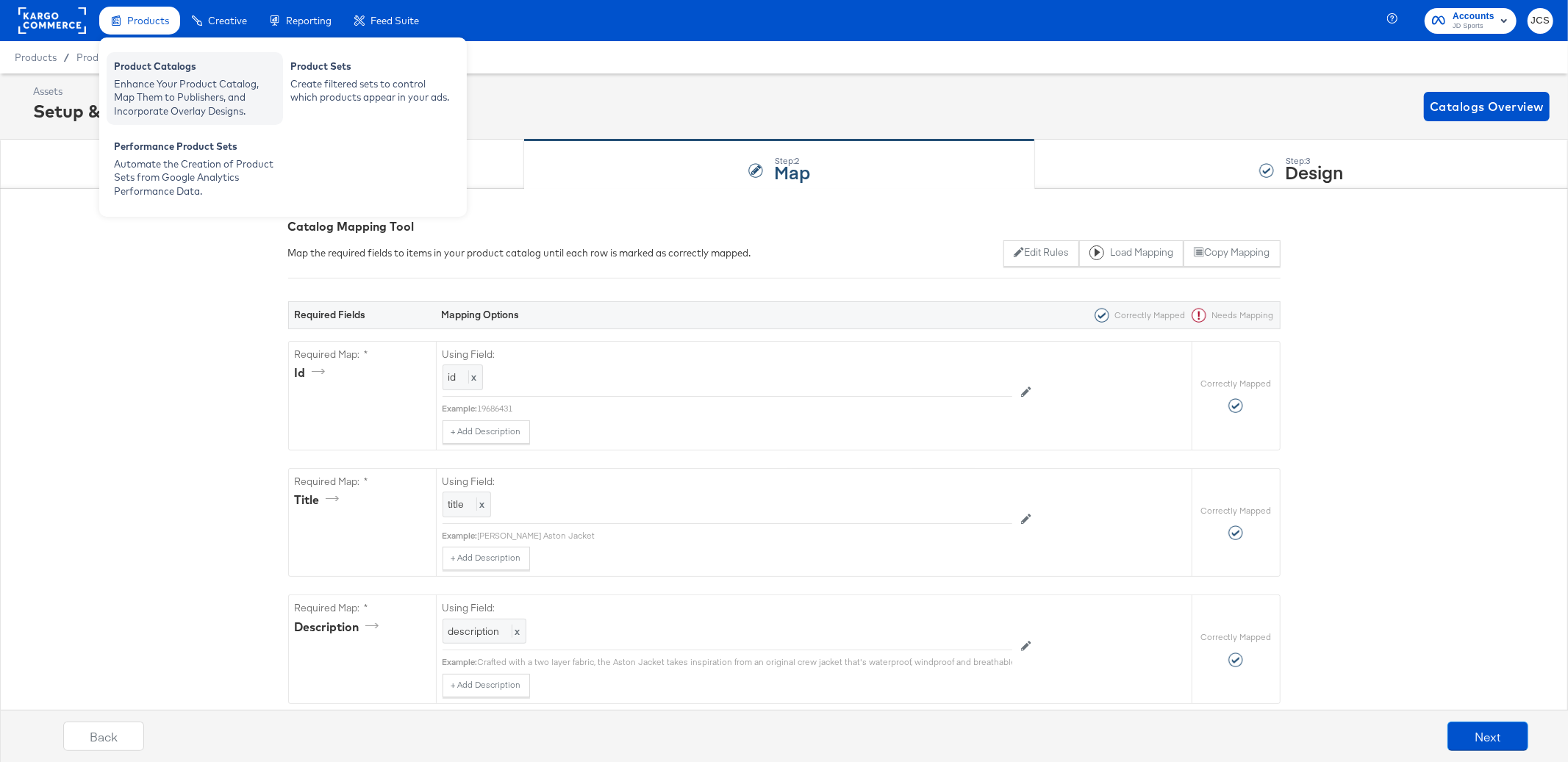
click at [149, 65] on div "Product Catalogs" at bounding box center [195, 68] width 161 height 18
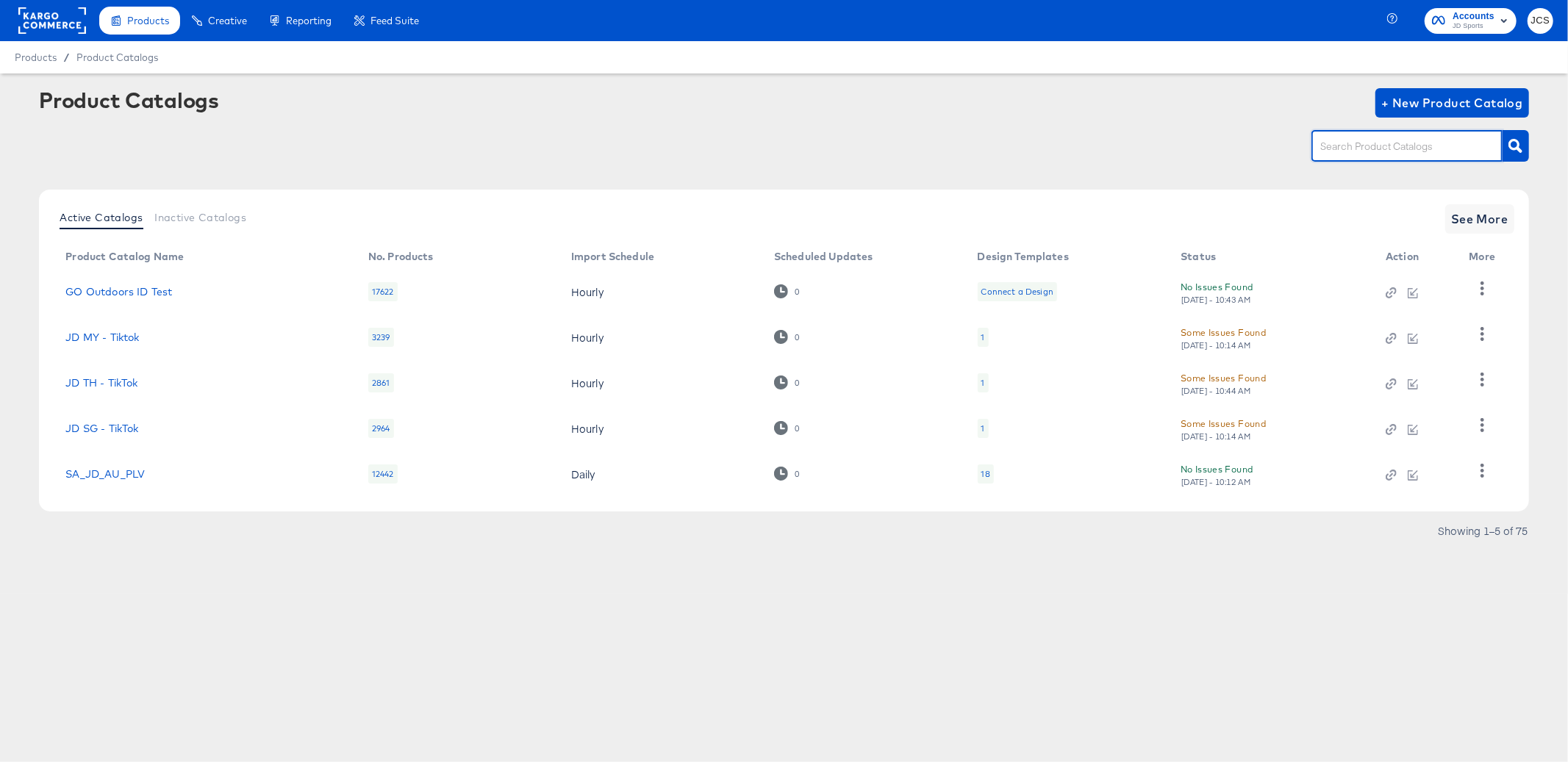
click at [1379, 144] on input "text" at bounding box center [1395, 147] width 157 height 17
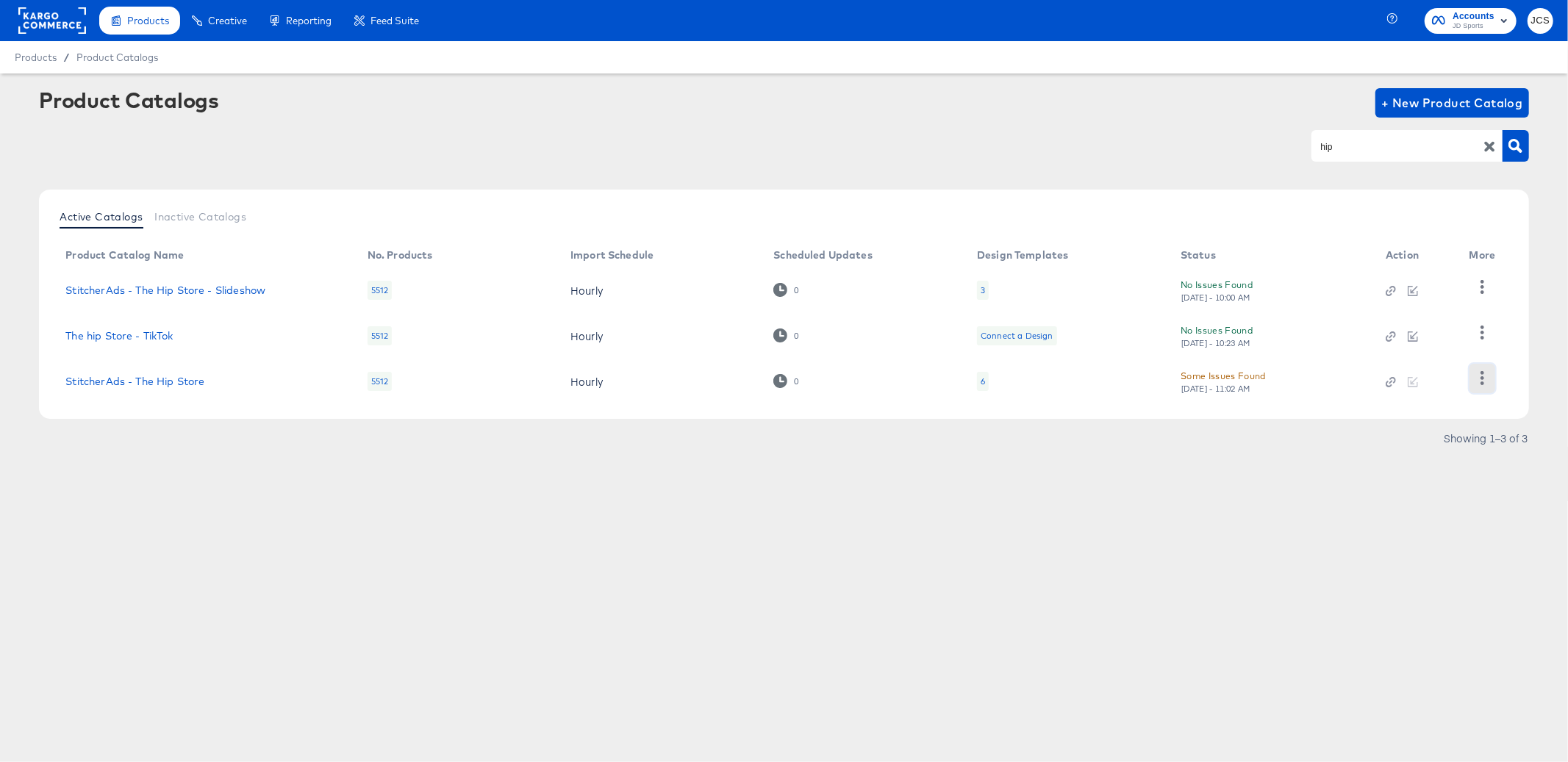
click at [1487, 384] on button "button" at bounding box center [1482, 378] width 26 height 29
click at [1413, 307] on div "HUD Checks (Internal)" at bounding box center [1421, 304] width 147 height 24
click at [751, 678] on div "Products Creative Reporting Feed Suite Accounts JD Sports JCS Products / Produc…" at bounding box center [784, 381] width 1568 height 762
click at [1376, 153] on input "hip" at bounding box center [1395, 147] width 157 height 17
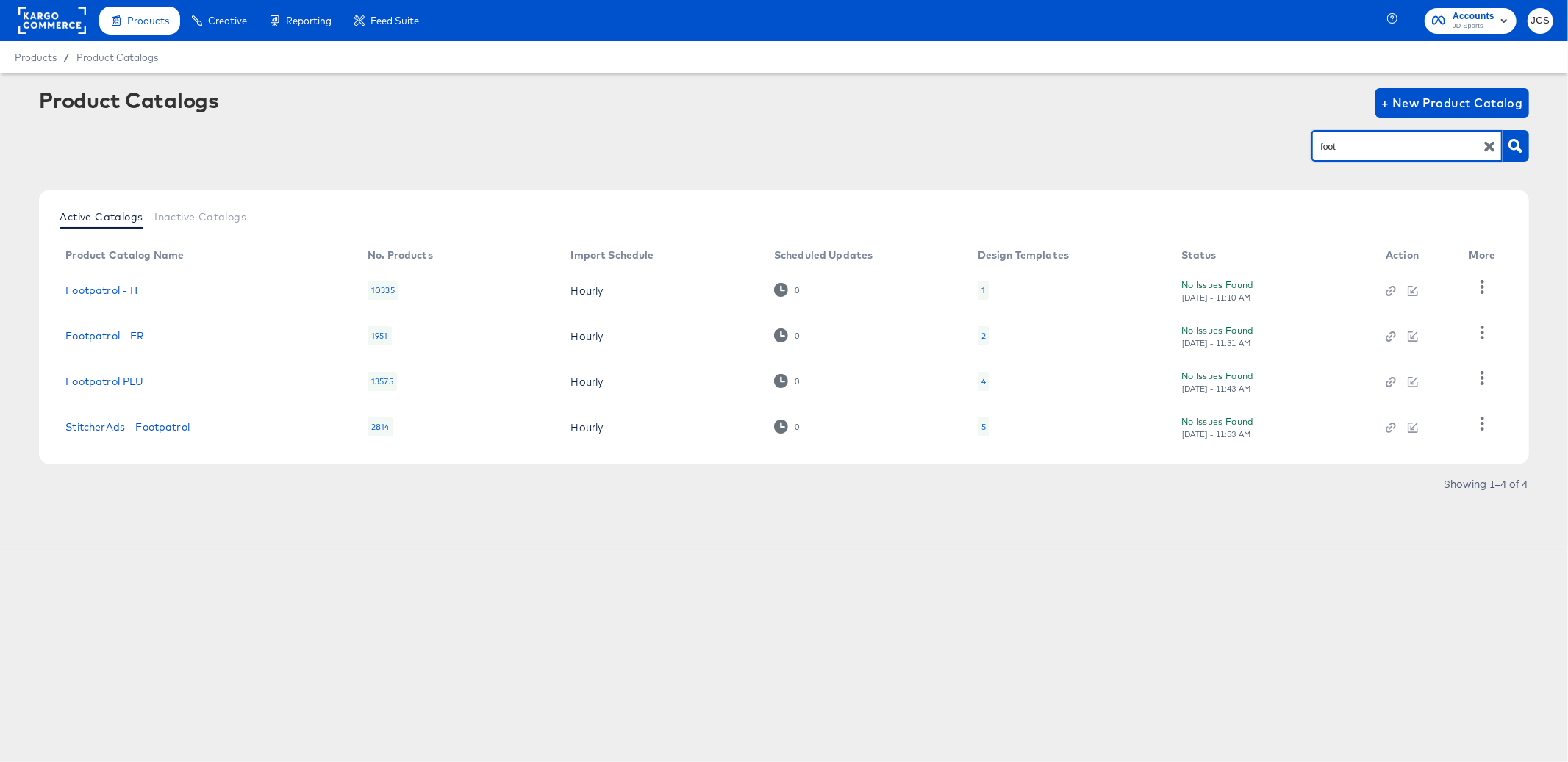
click at [1327, 148] on input "foot" at bounding box center [1395, 147] width 157 height 17
type input "hip"
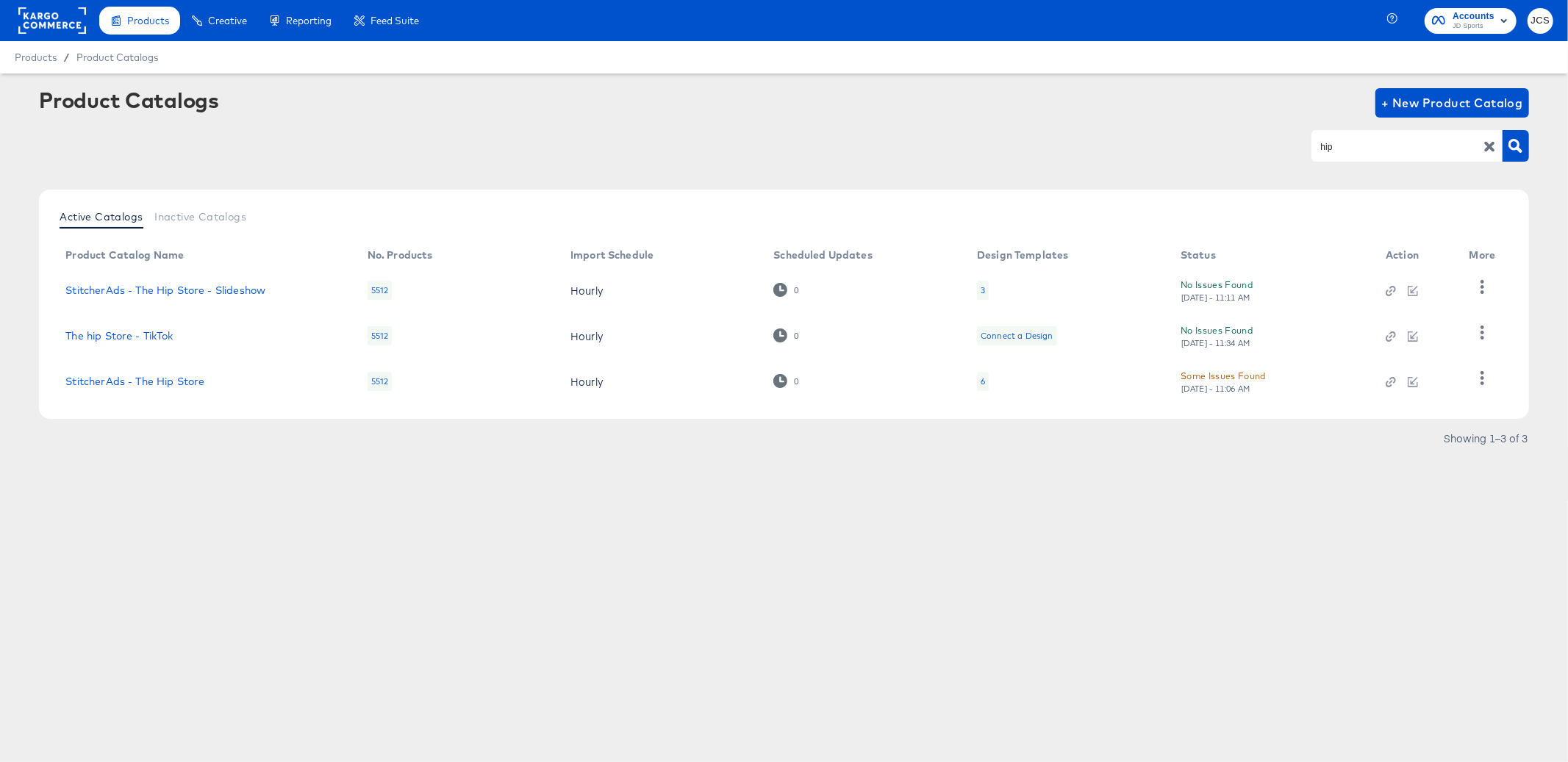
click at [984, 382] on div "6" at bounding box center [982, 381] width 11 height 19
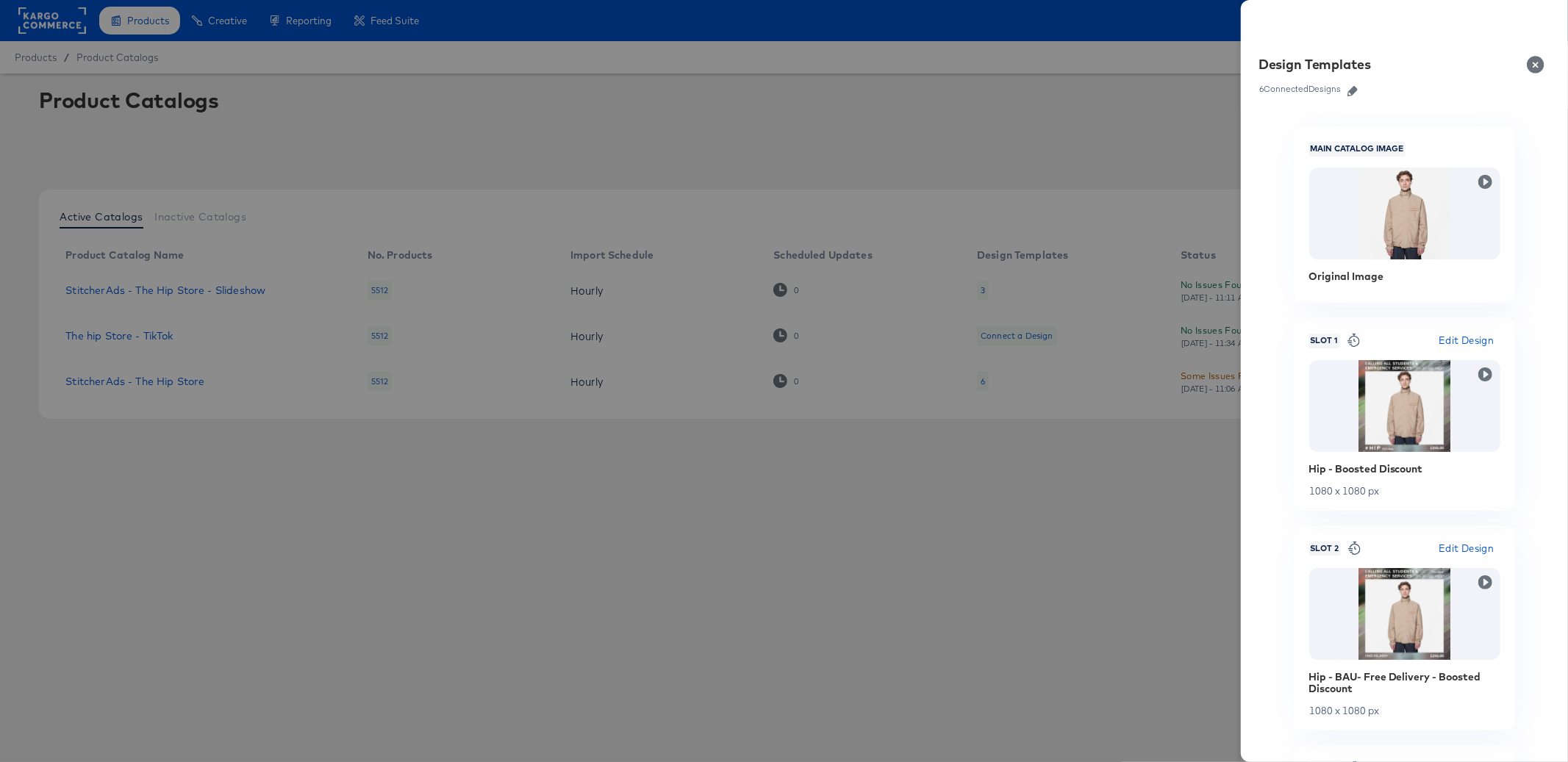
click at [1347, 89] on button "button" at bounding box center [1352, 91] width 22 height 10
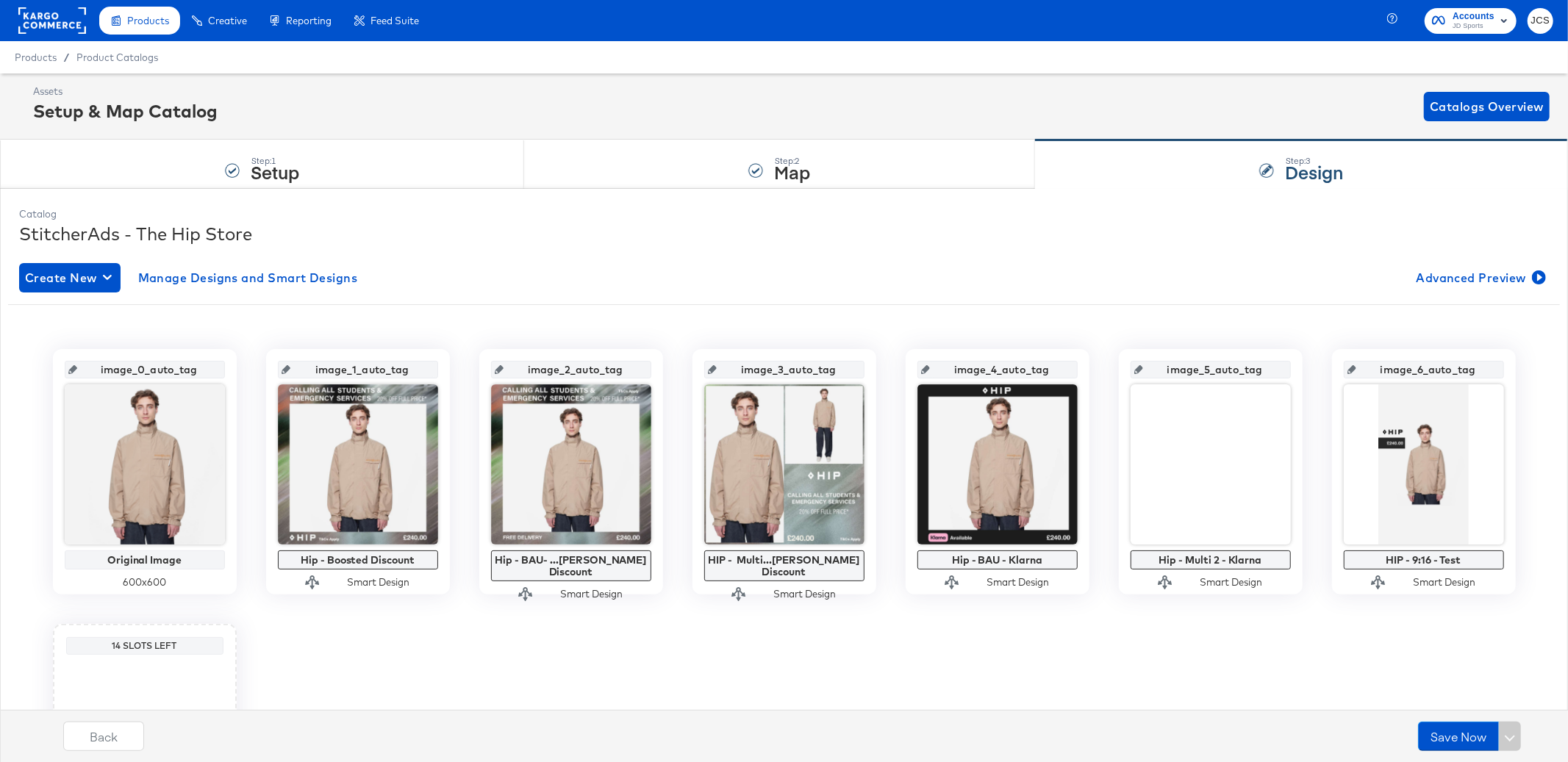
click at [1131, 109] on div "Assets Setup & Map Catalog Catalogs Overview" at bounding box center [791, 106] width 1516 height 44
click at [60, 30] on rect at bounding box center [51, 21] width 67 height 27
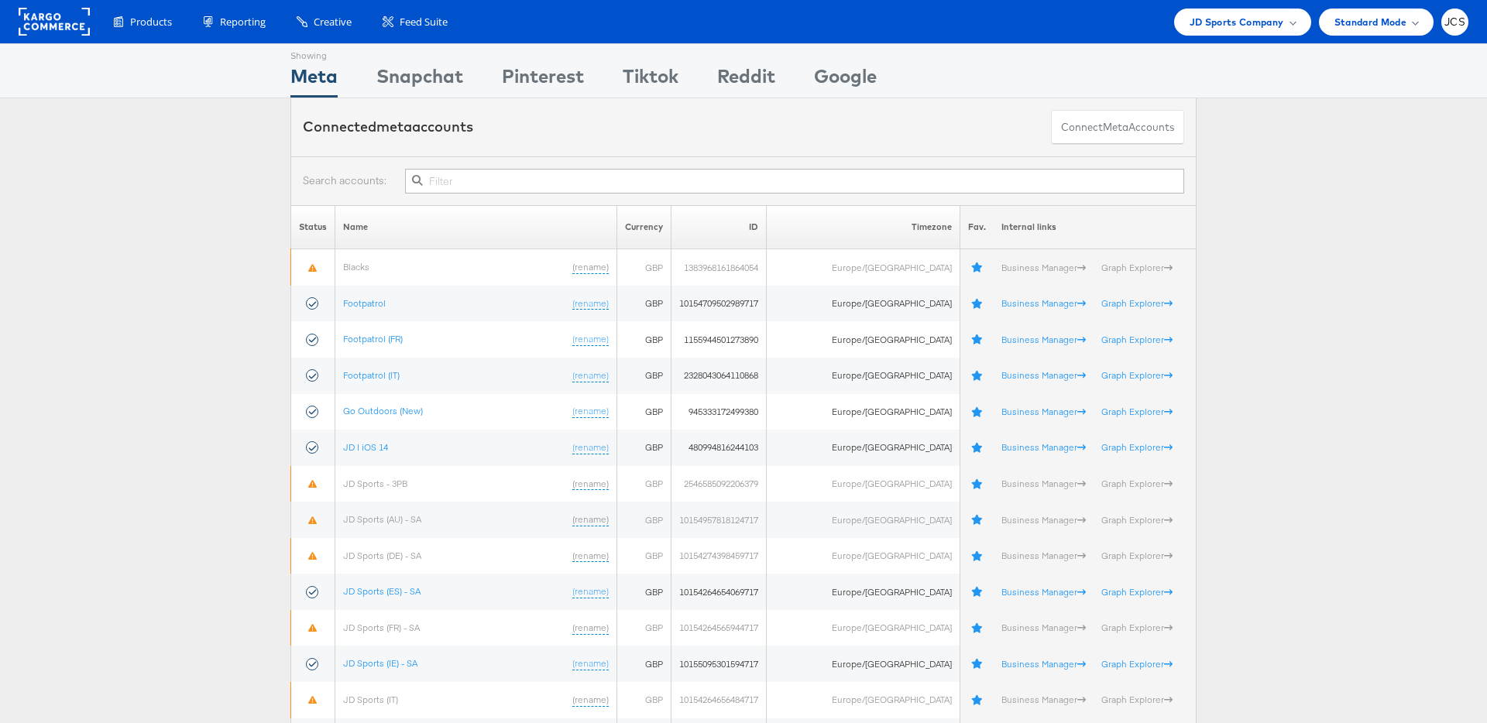
click at [10, 15] on div "Products Product Catalogs Enhance Your Product Catalog, Map Them to Publishers,…" at bounding box center [743, 21] width 1487 height 43
click at [37, 20] on rect at bounding box center [54, 22] width 71 height 28
click at [1236, 19] on span "JD Sports Company" at bounding box center [1236, 22] width 94 height 16
click at [1244, 26] on span "JD Sports Company" at bounding box center [1236, 22] width 94 height 16
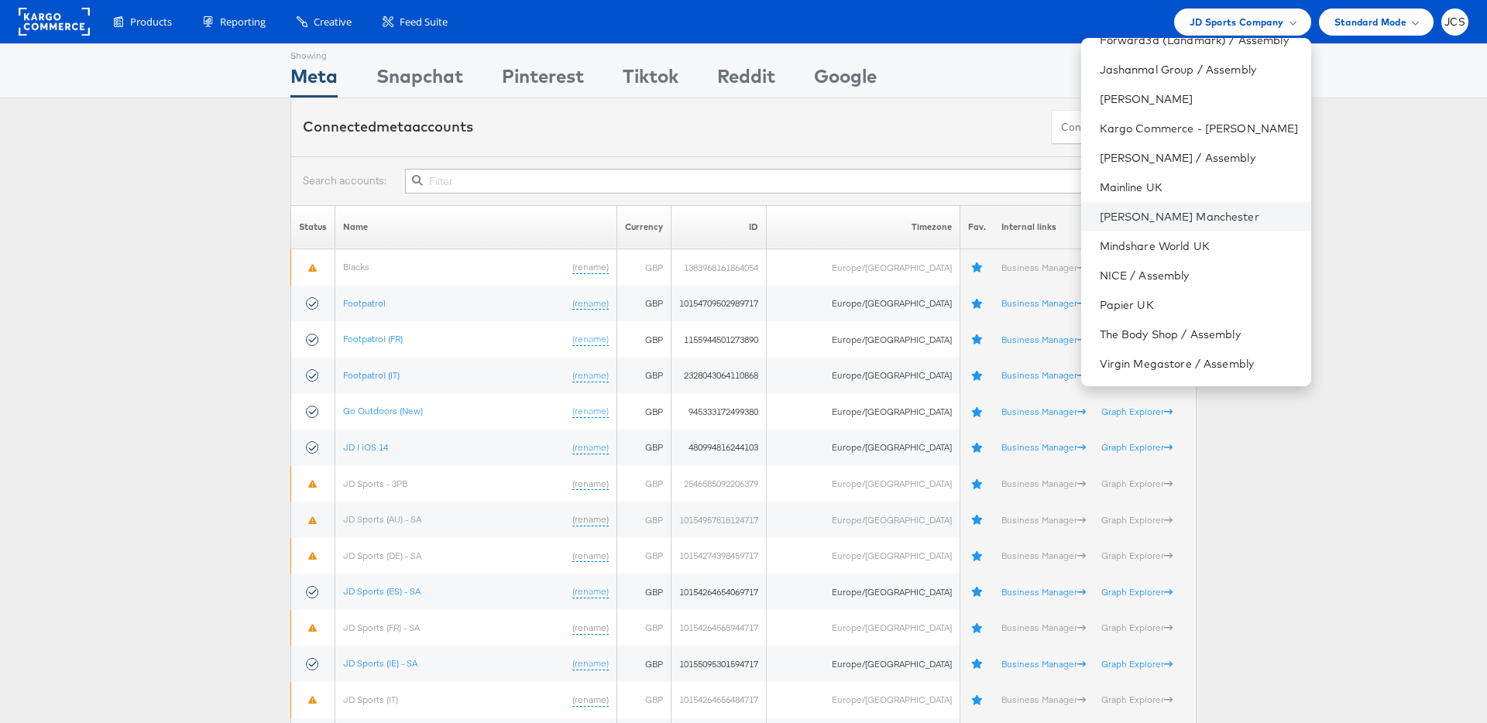
scroll to position [168, 0]
click at [1110, 179] on link "Mainline UK" at bounding box center [1199, 183] width 199 height 15
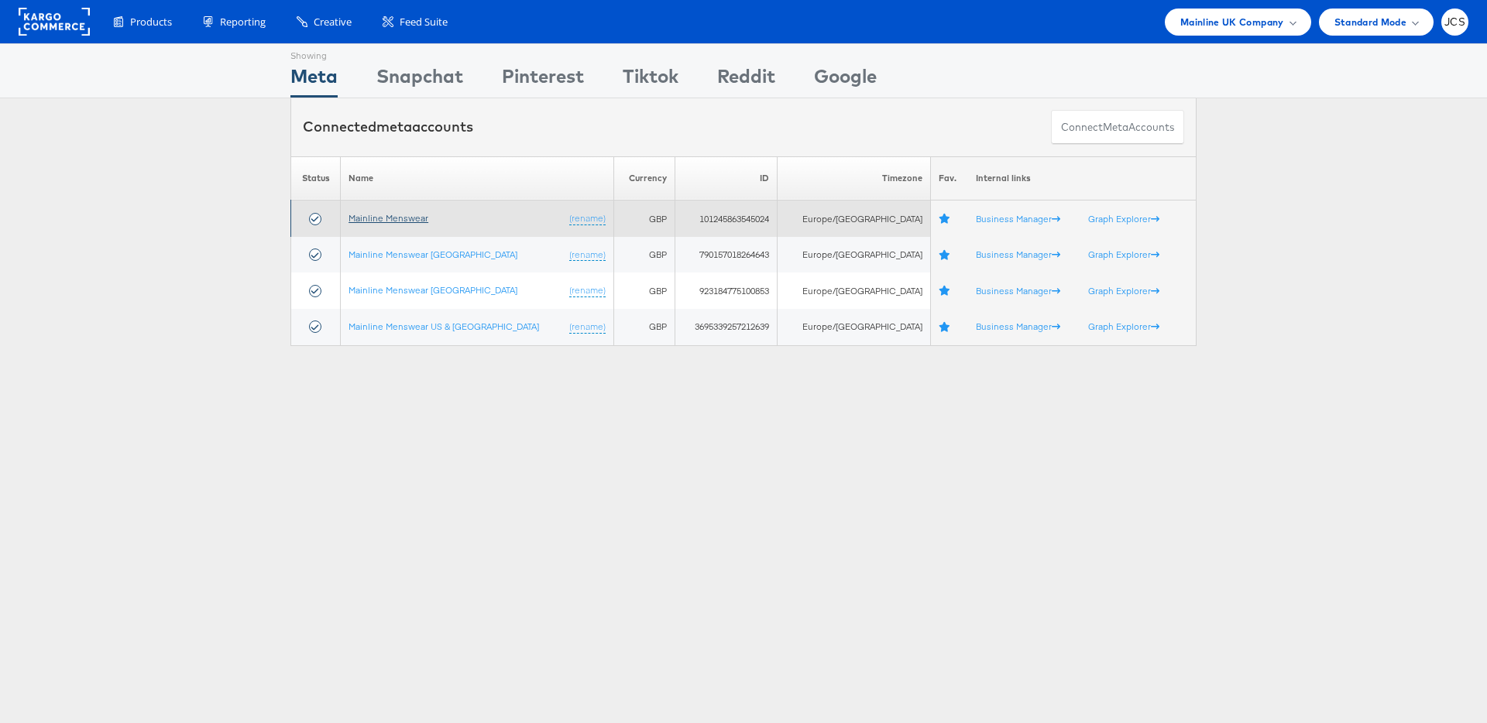
click at [383, 216] on link "Mainline Menswear" at bounding box center [388, 218] width 80 height 12
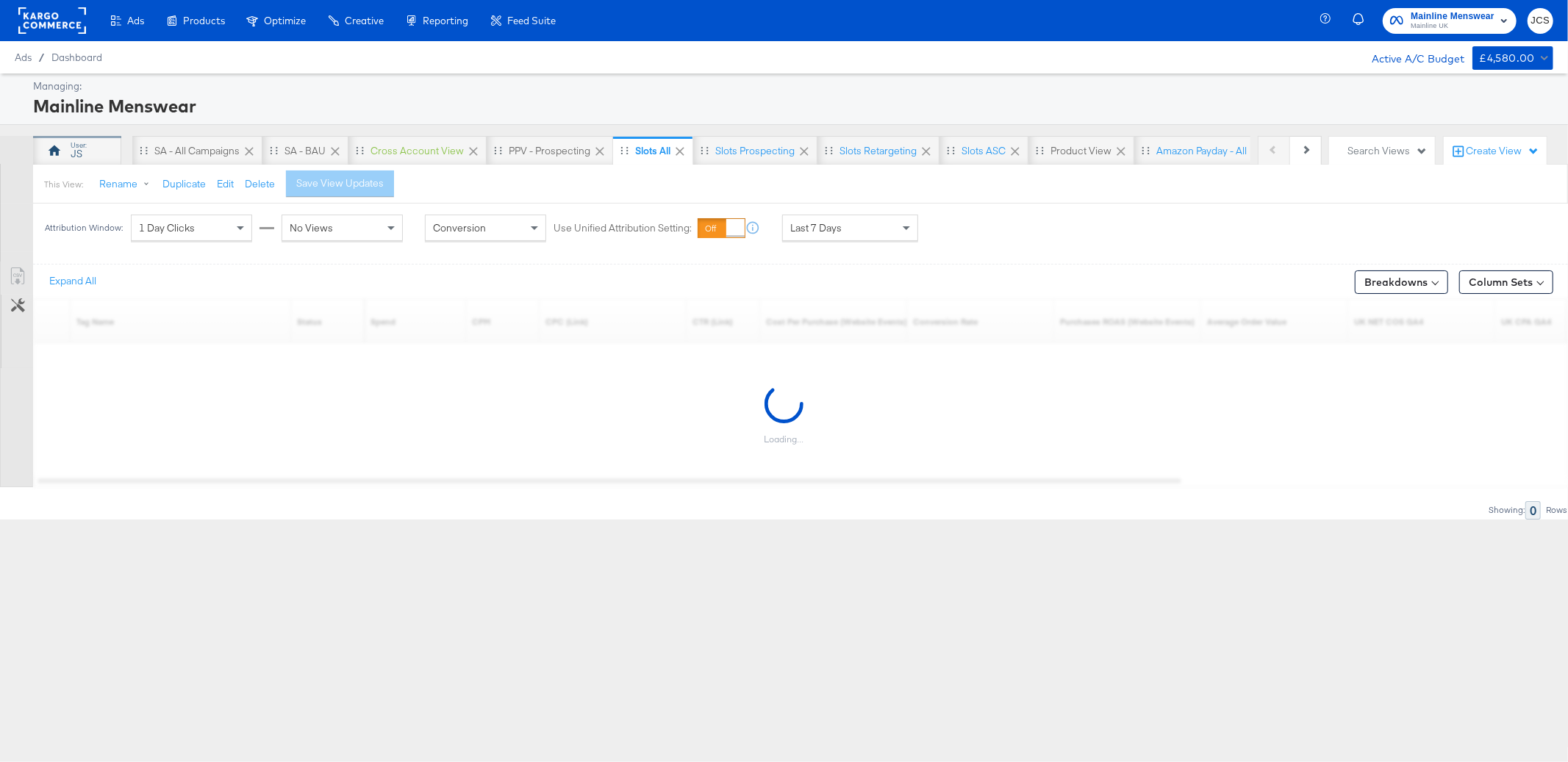
drag, startPoint x: 103, startPoint y: 148, endPoint x: 187, endPoint y: 151, distance: 84.1
click at [103, 148] on div "JS" at bounding box center [77, 150] width 88 height 29
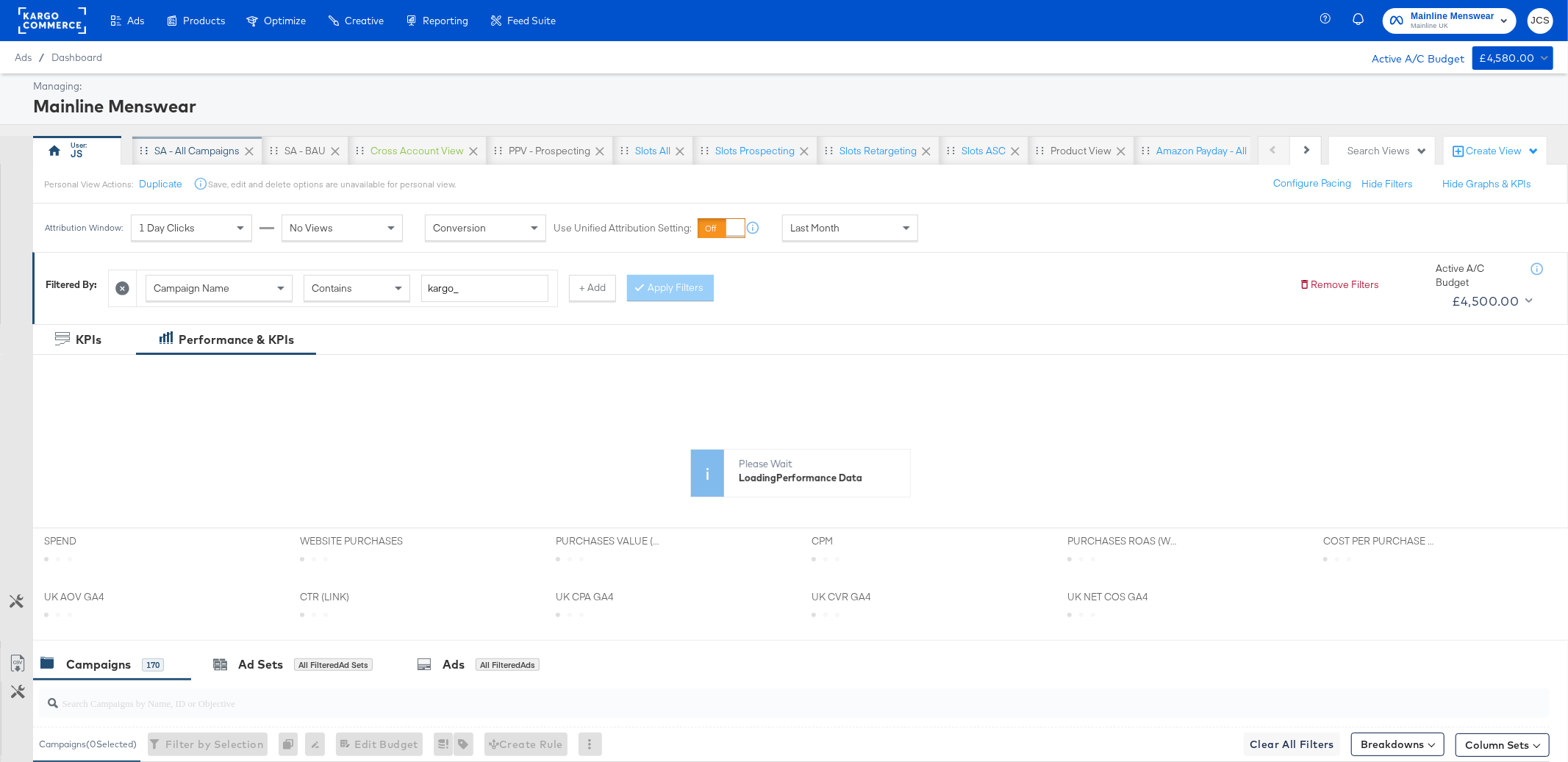
click at [189, 139] on div "SA - All campaigns" at bounding box center [196, 150] width 130 height 29
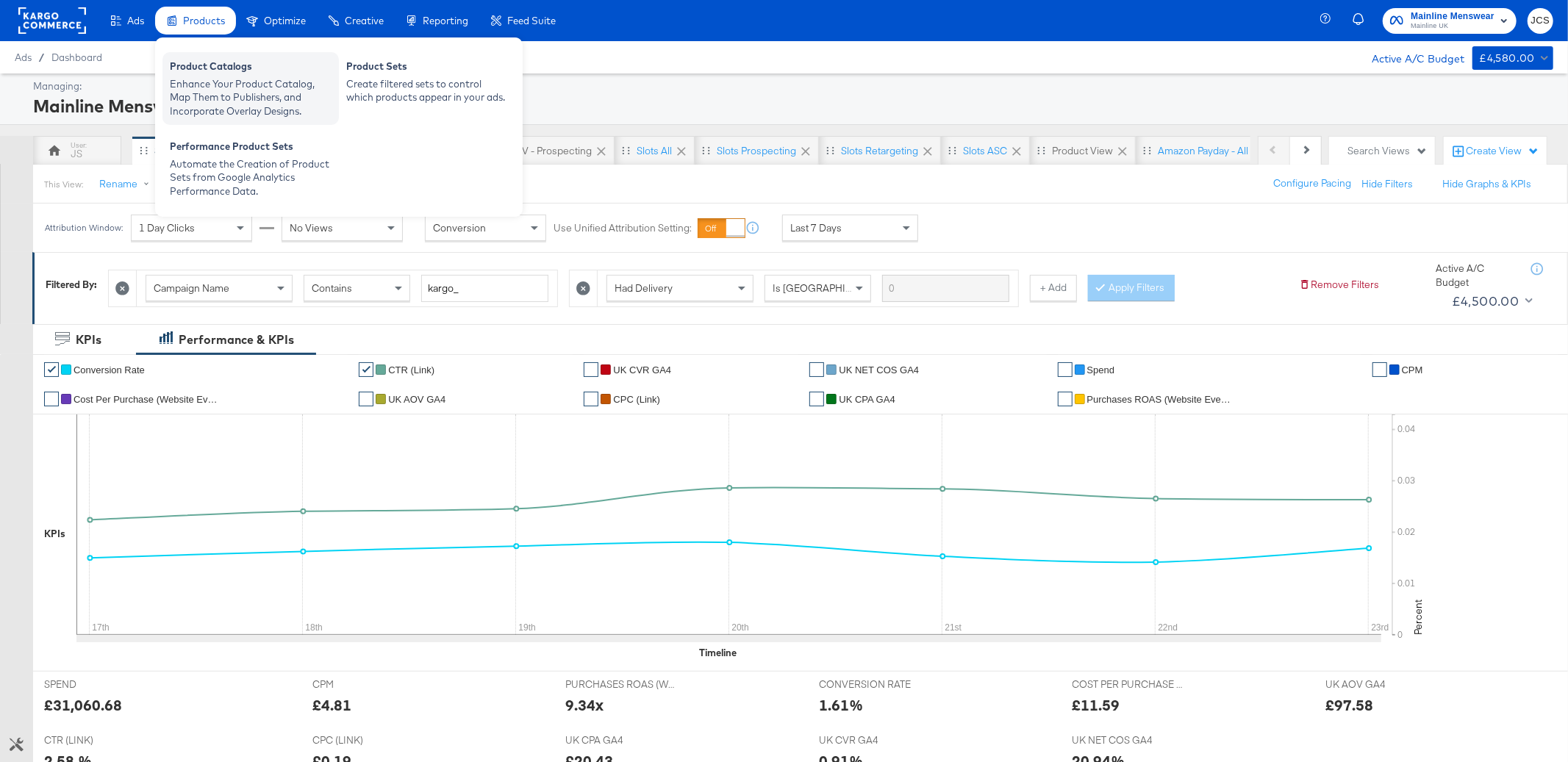
click at [194, 85] on div "Enhance Your Product Catalog, Map Them to Publishers, and Incorporate Overlay D…" at bounding box center [251, 97] width 161 height 41
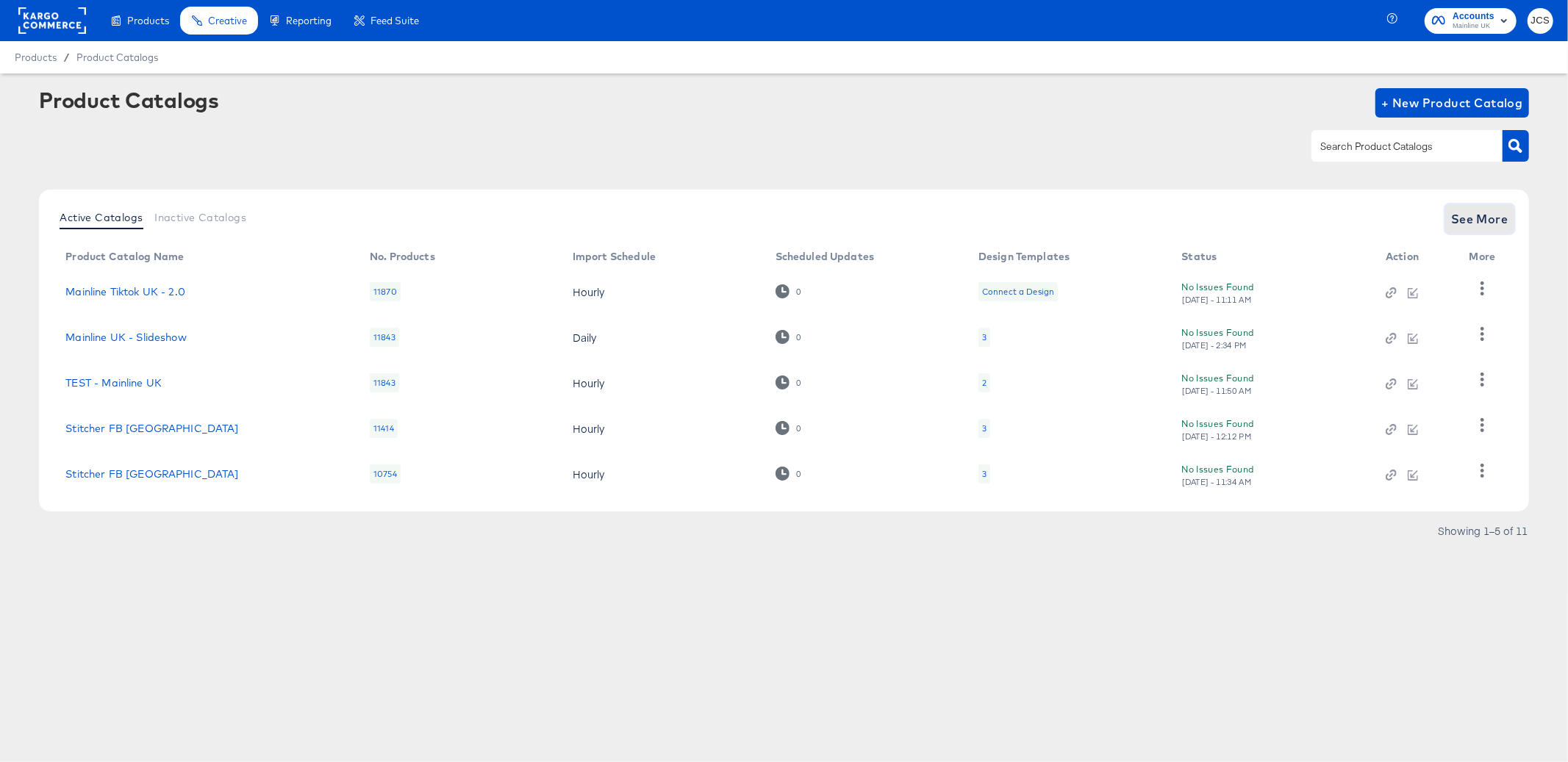
click at [1480, 222] on span "See More" at bounding box center [1480, 219] width 57 height 21
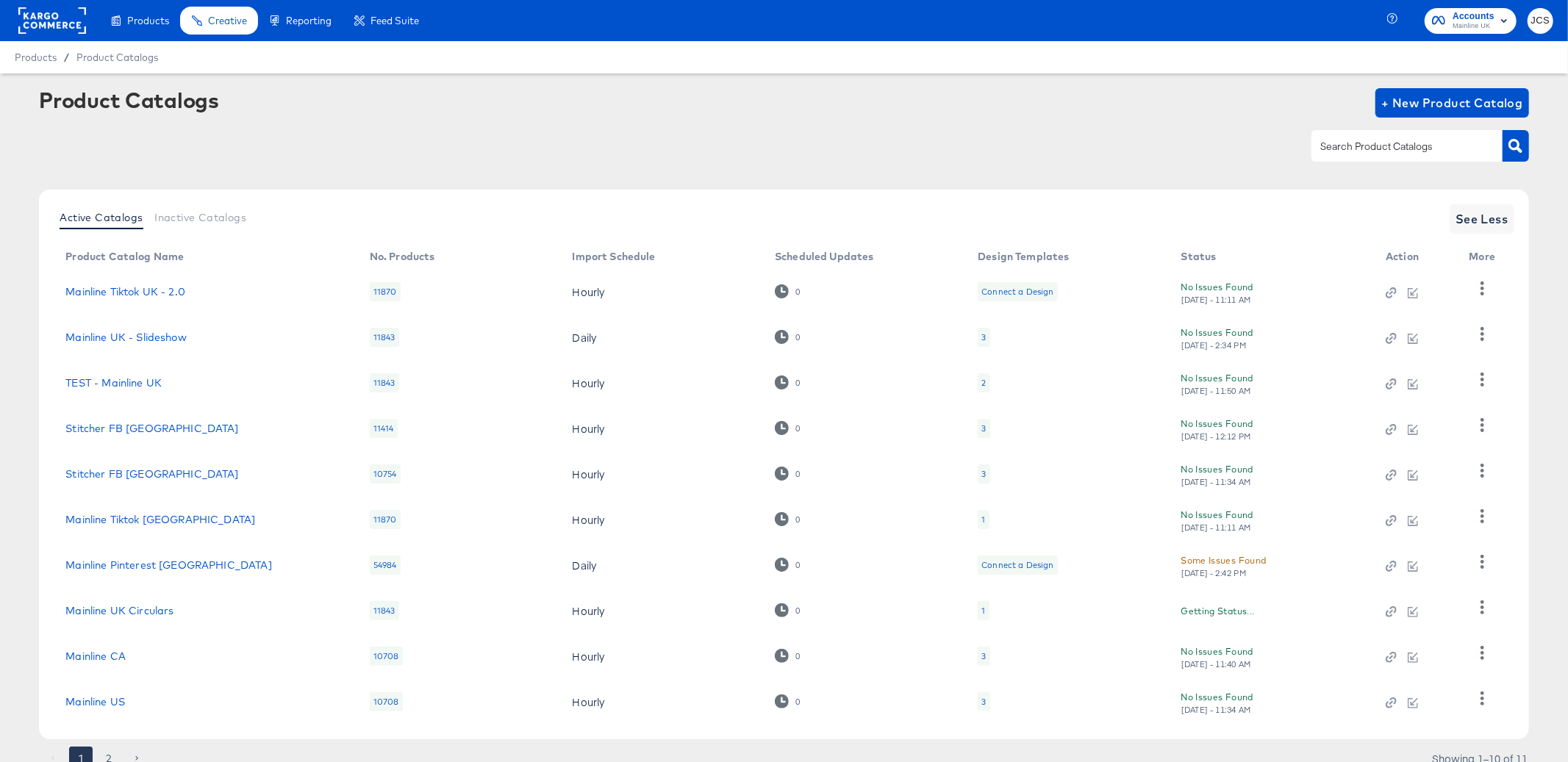
scroll to position [59, 0]
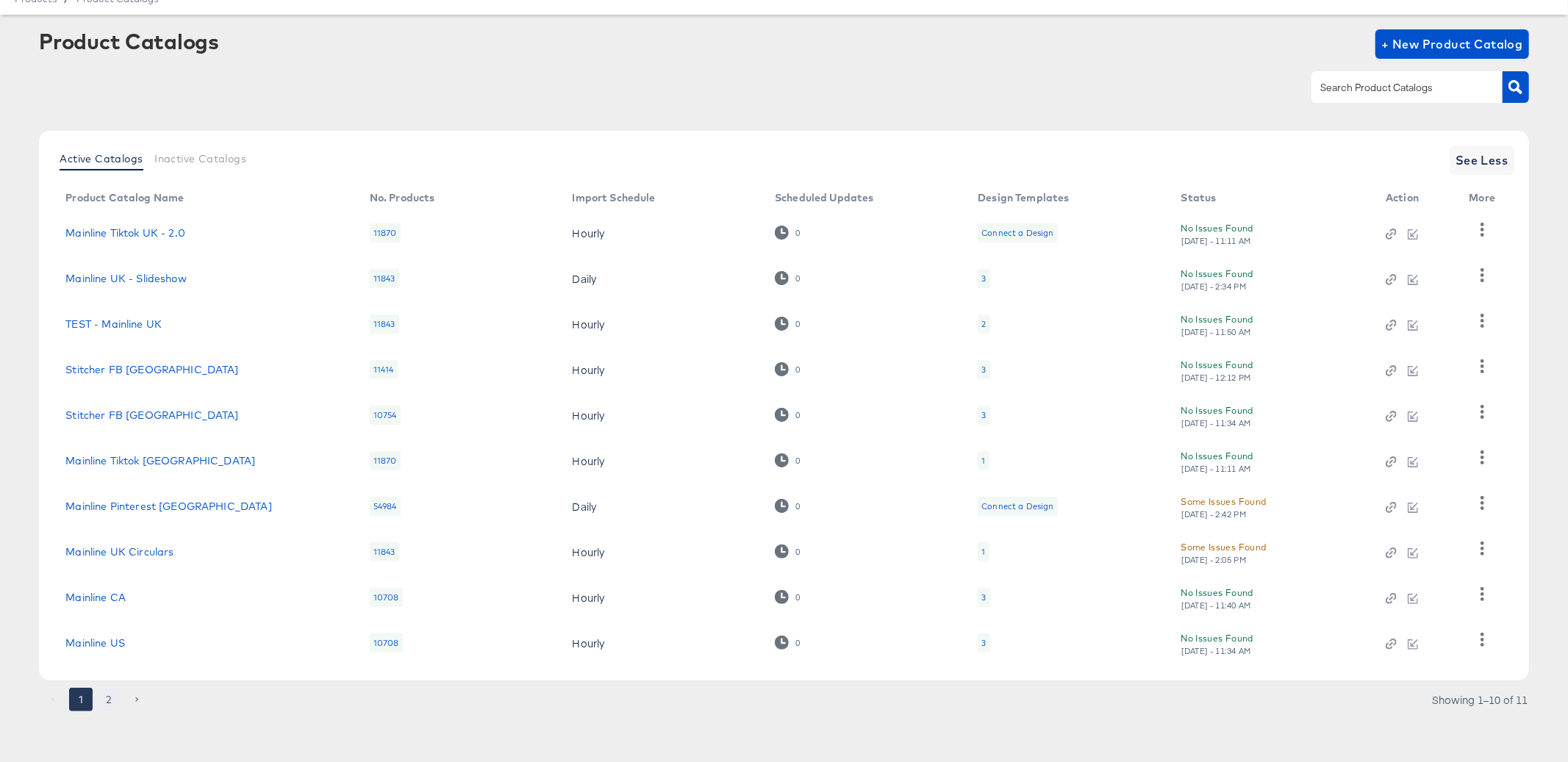
click at [116, 700] on button "2" at bounding box center [108, 699] width 24 height 24
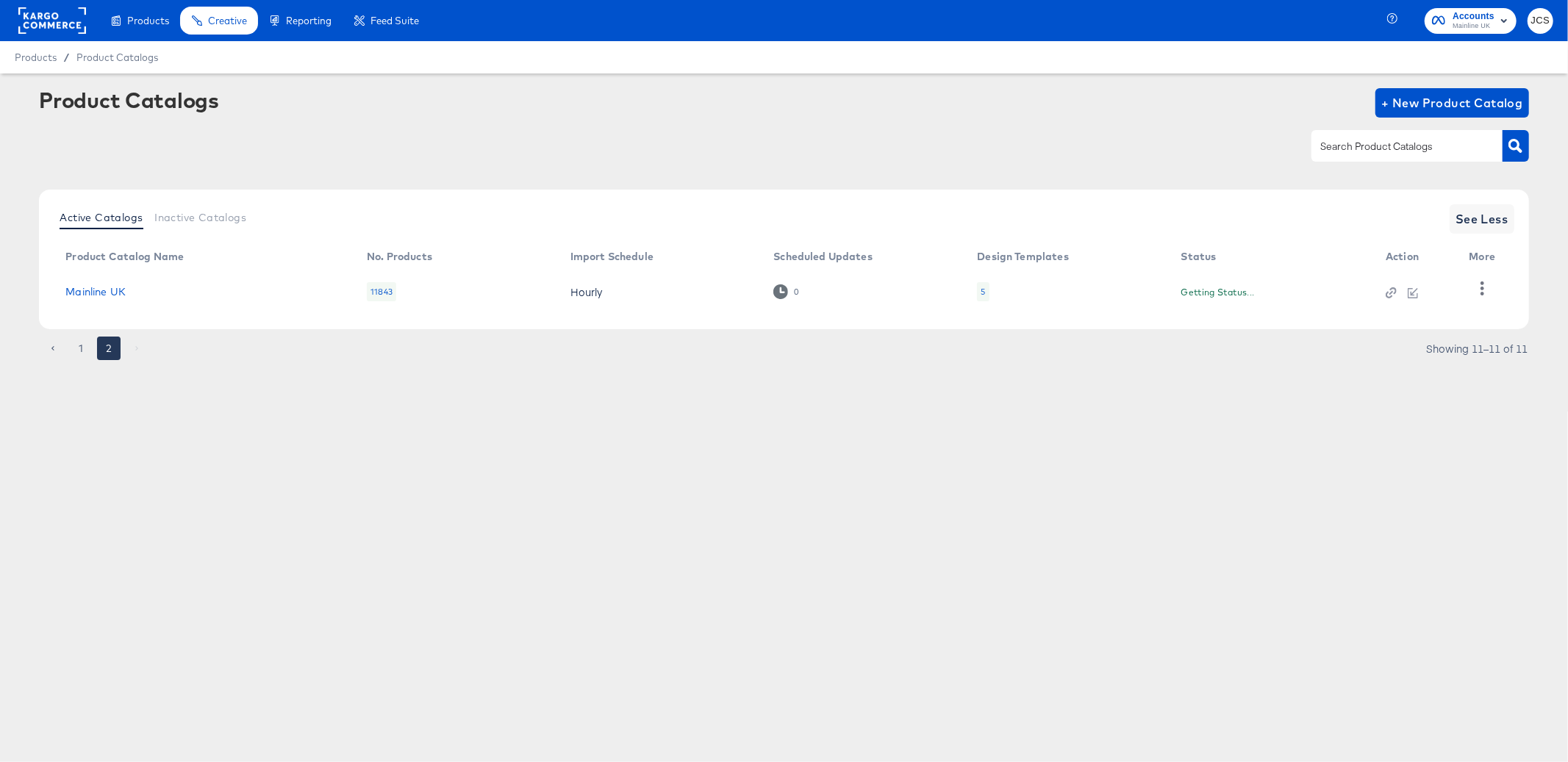
scroll to position [0, 0]
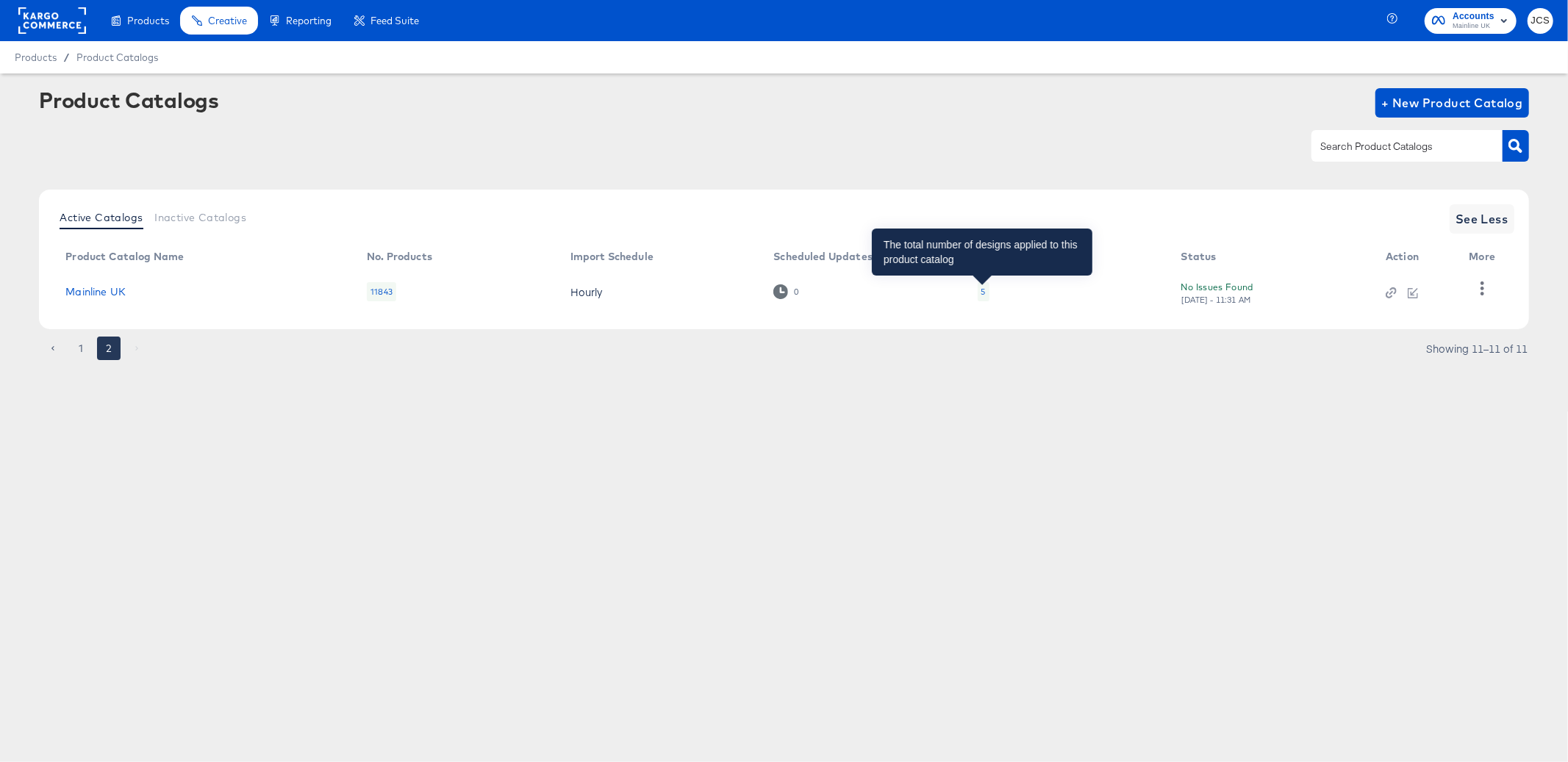
click at [981, 295] on div "5" at bounding box center [983, 291] width 5 height 11
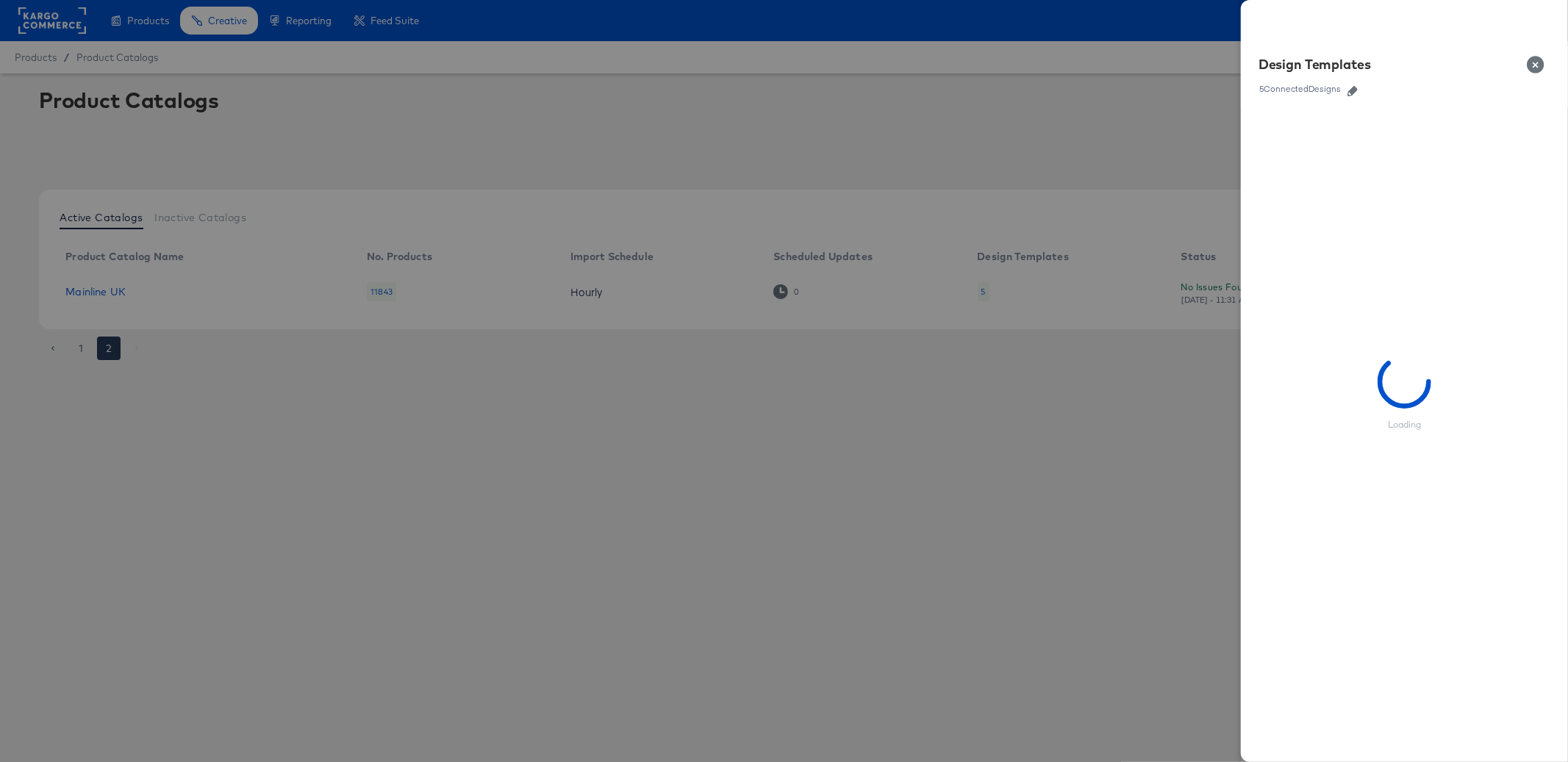
click at [1353, 90] on icon "button" at bounding box center [1352, 91] width 10 height 10
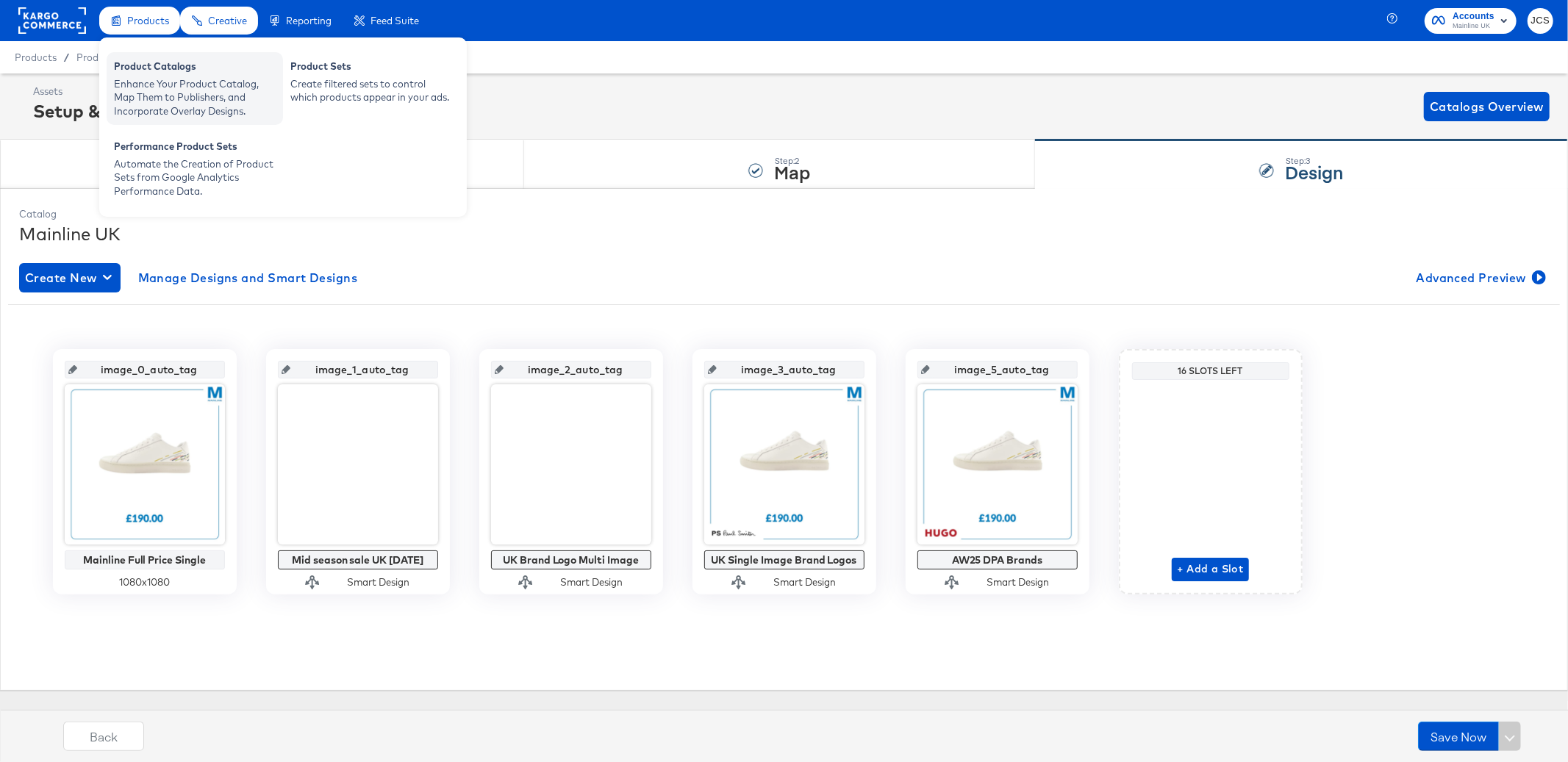
click at [151, 72] on div "Product Catalogs" at bounding box center [195, 68] width 161 height 18
